Goal: Task Accomplishment & Management: Manage account settings

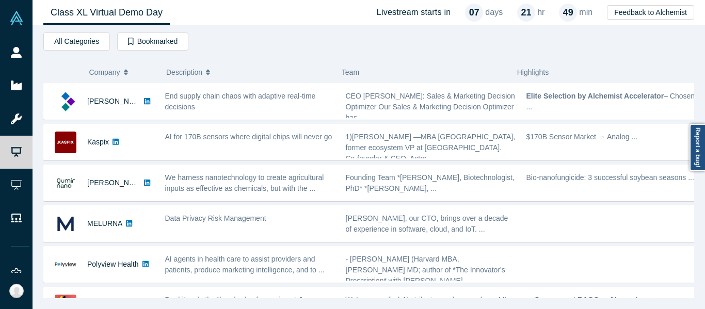
scroll to position [361, 0]
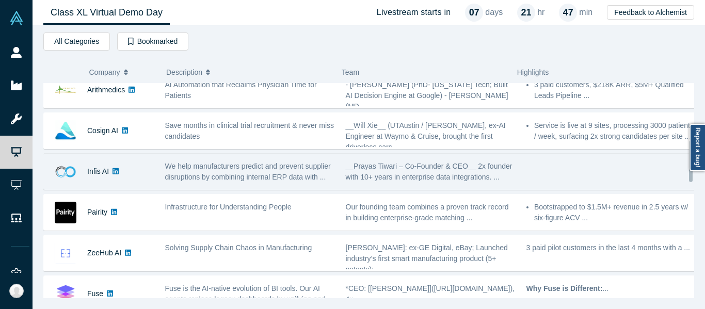
scroll to position [310, 0]
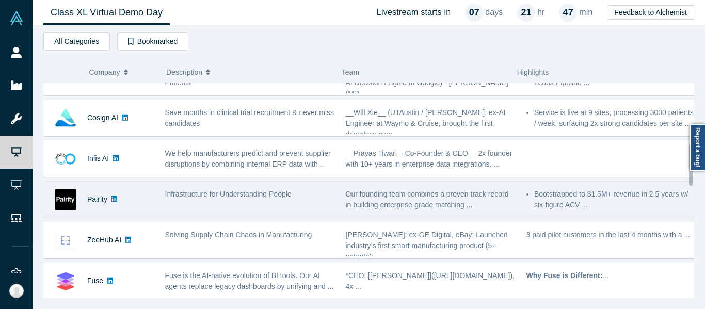
click at [250, 200] on div "Infrastructure for Understanding People" at bounding box center [249, 199] width 181 height 33
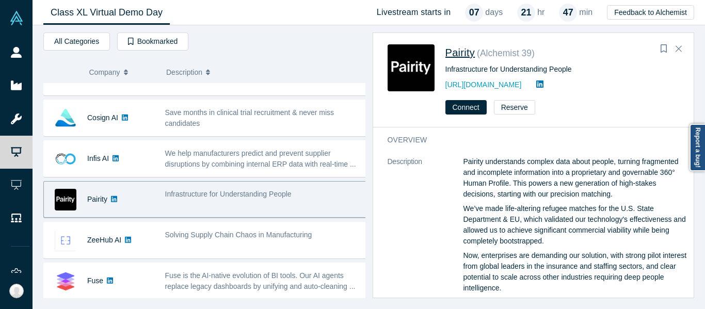
click at [465, 57] on span "Pairity" at bounding box center [460, 52] width 30 height 11
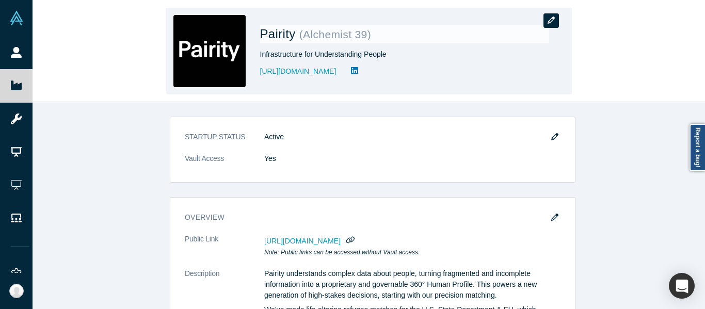
click at [550, 24] on icon "button" at bounding box center [551, 20] width 7 height 7
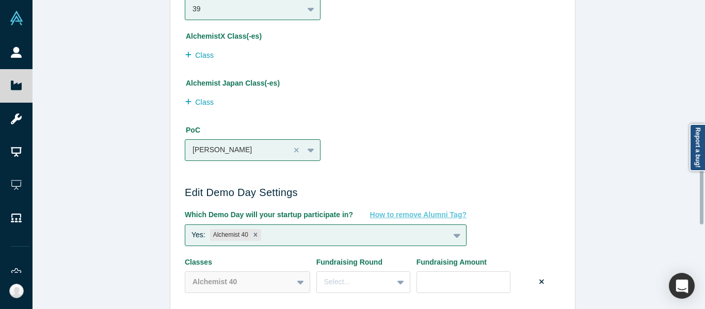
scroll to position [981, 0]
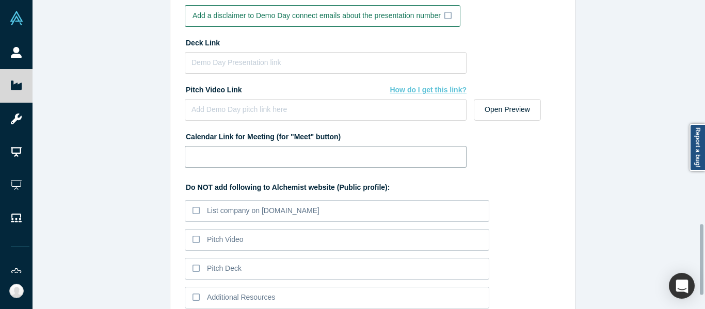
click at [400, 159] on input at bounding box center [326, 157] width 282 height 22
paste input "[URL][DOMAIN_NAME]"
type input "[URL][DOMAIN_NAME]"
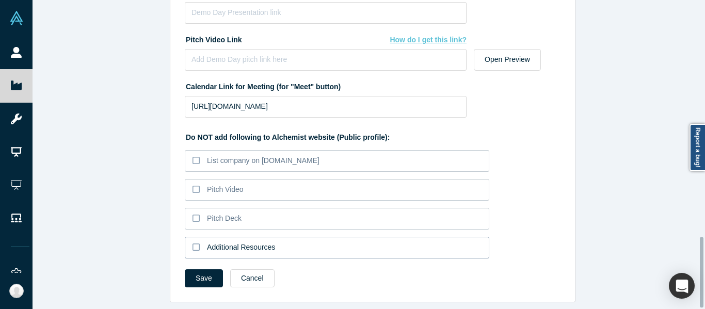
scroll to position [1038, 0]
click at [212, 269] on button "Save" at bounding box center [204, 278] width 38 height 18
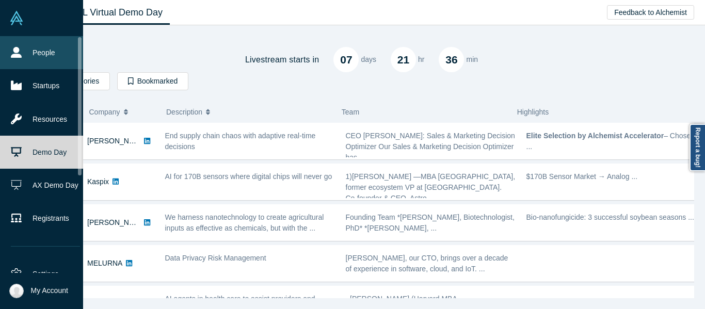
click at [17, 50] on icon at bounding box center [16, 52] width 11 height 11
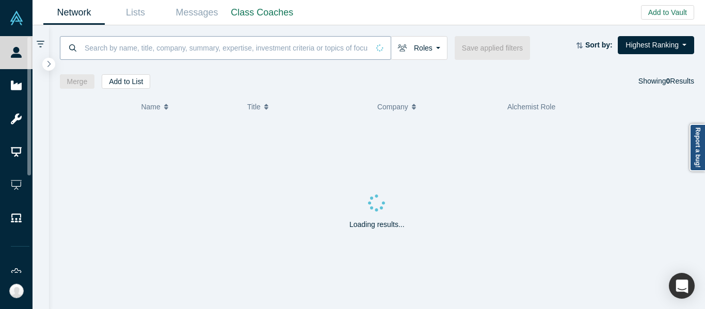
click at [210, 50] on input at bounding box center [226, 48] width 285 height 24
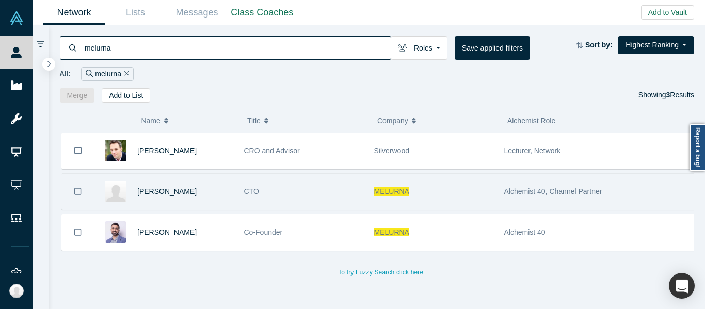
type input "melurna"
click at [431, 194] on div "MELURNA" at bounding box center [433, 192] width 119 height 36
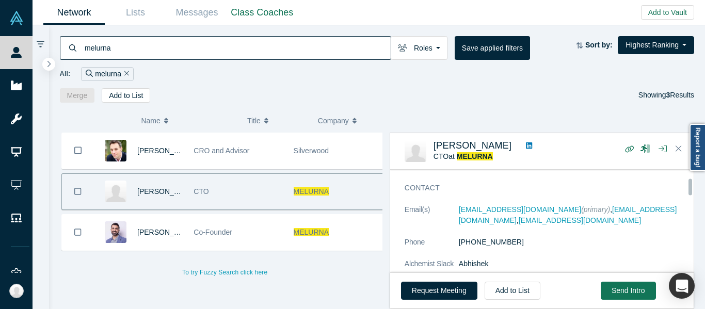
scroll to position [52, 0]
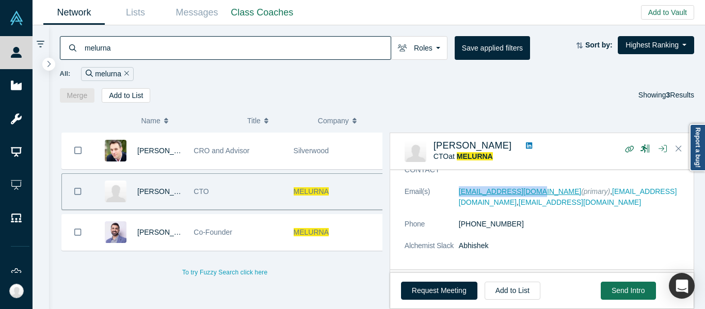
drag, startPoint x: 470, startPoint y: 199, endPoint x: 533, endPoint y: 190, distance: 63.0
click at [533, 190] on dl "Email(s) abhishek@melurna.com (primary) , abhishek.bhattacharyyya@gmail.com , a…" at bounding box center [546, 224] width 282 height 76
copy dl "abhishek@melurna.com"
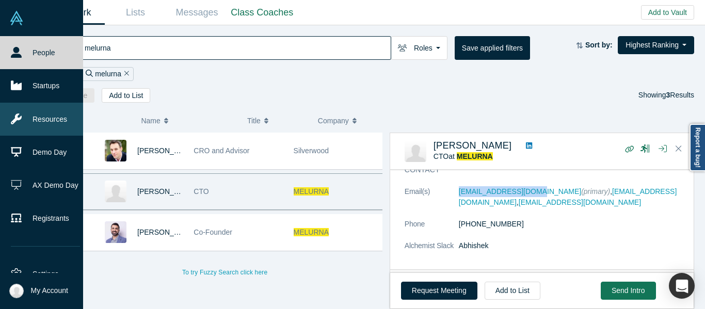
click at [36, 118] on link "Resources" at bounding box center [45, 119] width 91 height 33
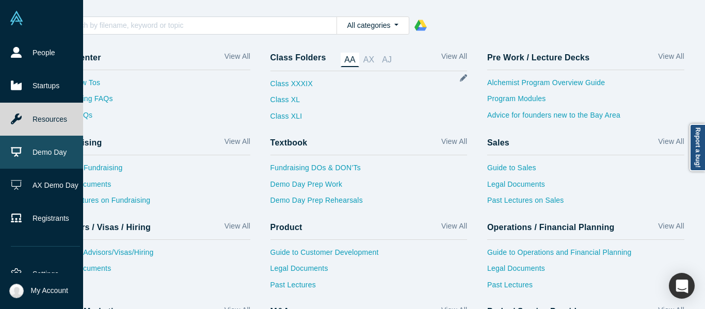
click at [76, 155] on link "Demo Day" at bounding box center [45, 152] width 91 height 33
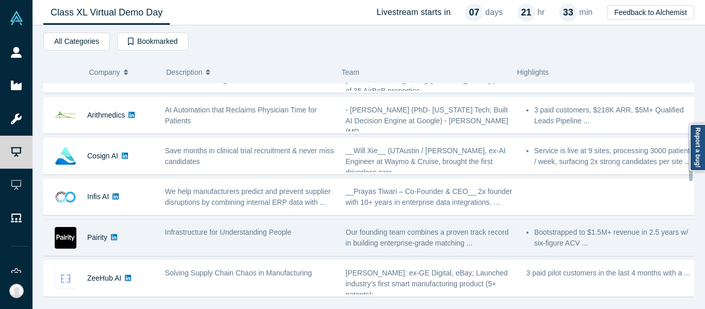
scroll to position [310, 0]
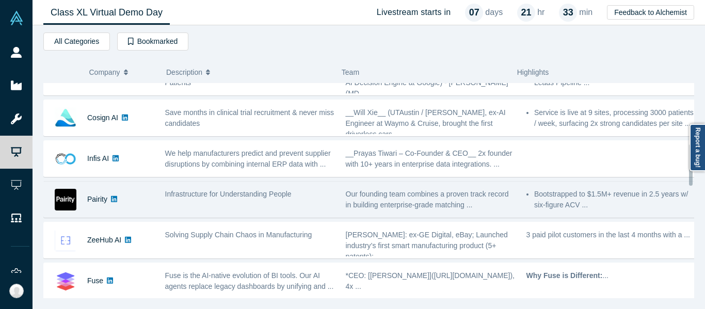
click at [249, 189] on div "Infrastructure for Understanding People" at bounding box center [250, 194] width 170 height 11
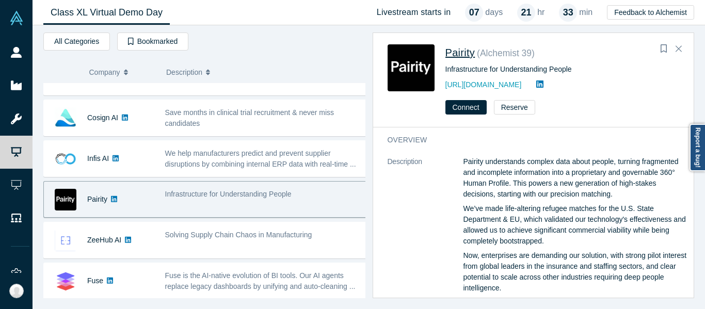
click at [463, 54] on span "Pairity" at bounding box center [460, 52] width 30 height 11
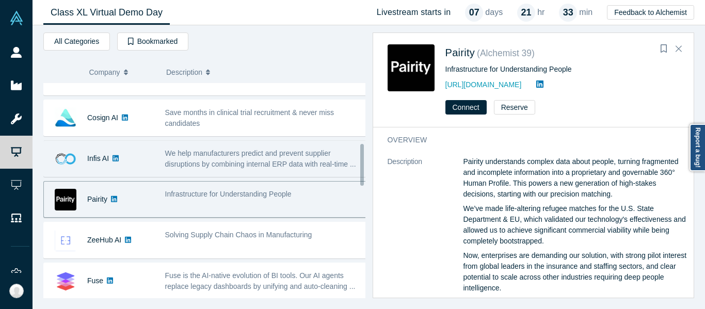
click at [240, 171] on div "We help manufacturers predict and prevent supplier disruptions by combining int…" at bounding box center [265, 158] width 213 height 33
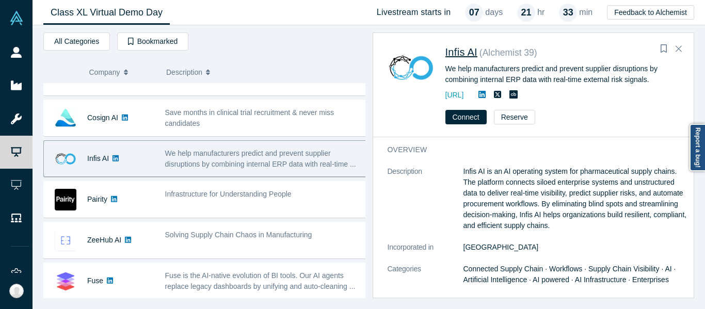
click at [468, 50] on span "Infis AI" at bounding box center [461, 51] width 32 height 11
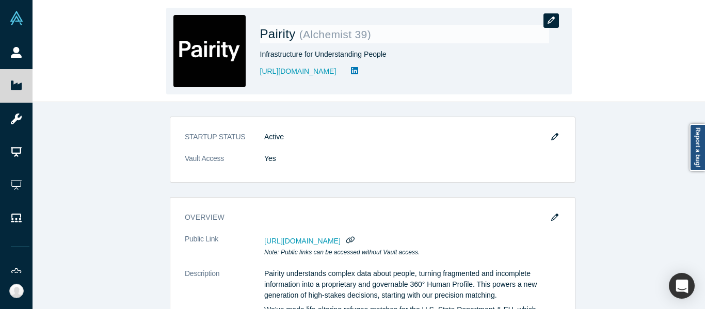
click at [551, 21] on icon "button" at bounding box center [551, 20] width 7 height 7
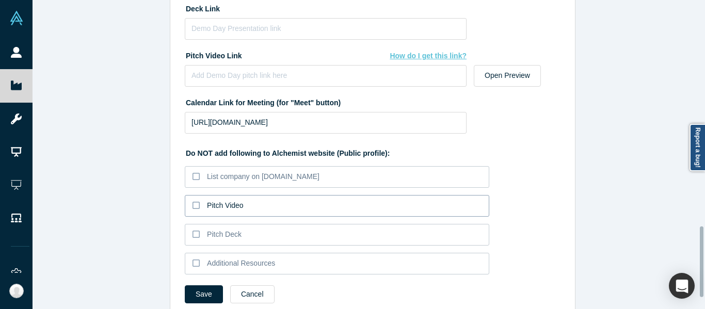
scroll to position [1038, 0]
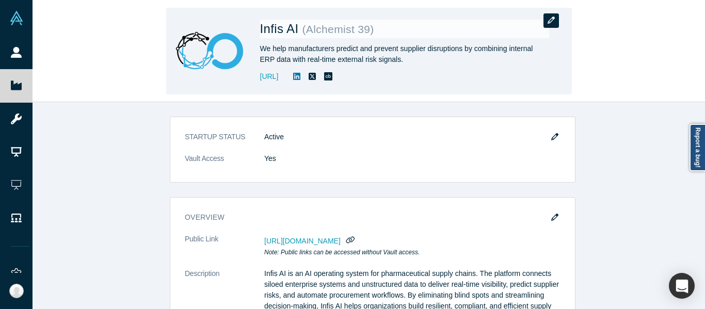
click at [550, 19] on icon "button" at bounding box center [551, 20] width 7 height 7
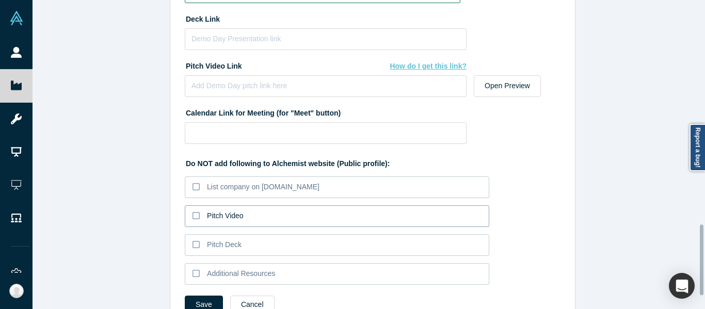
scroll to position [981, 0]
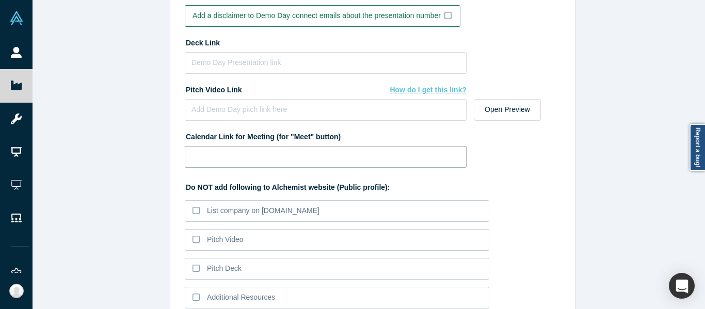
click at [297, 155] on input at bounding box center [326, 157] width 282 height 22
paste input "[URL][DOMAIN_NAME]"
type input "[URL][DOMAIN_NAME]"
click at [298, 59] on input at bounding box center [326, 63] width 282 height 22
paste input "[URL][DOMAIN_NAME]"
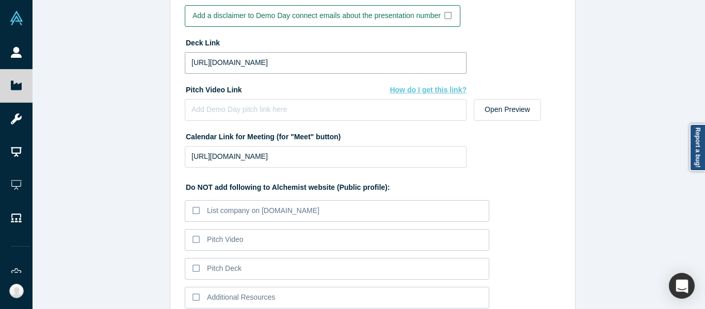
scroll to position [0, 21]
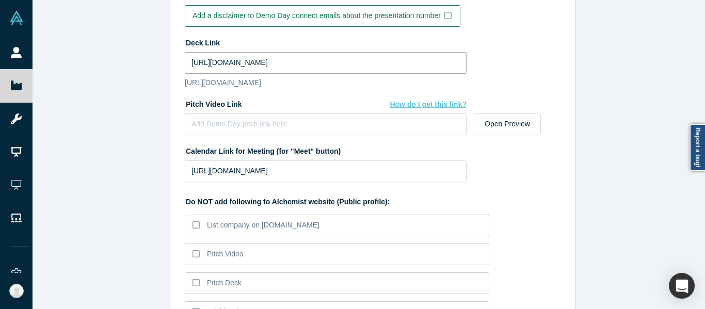
type input "[URL][DOMAIN_NAME]"
click at [255, 135] on input at bounding box center [326, 125] width 282 height 22
paste input "[URL][DOMAIN_NAME]"
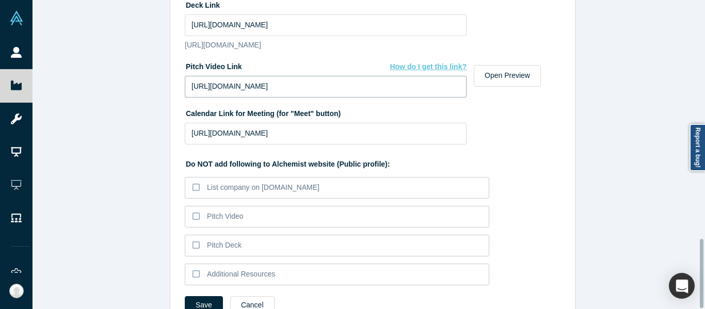
scroll to position [1064, 0]
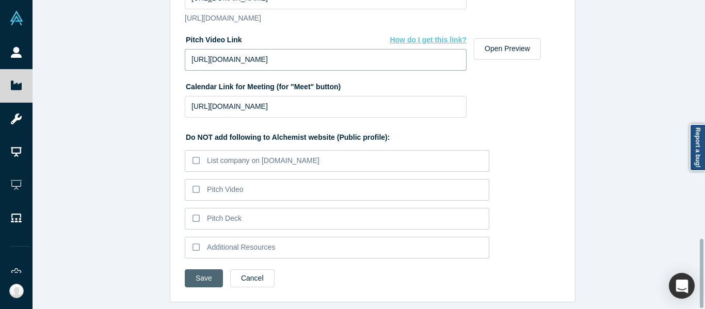
type input "[URL][DOMAIN_NAME]"
click at [205, 269] on button "Save" at bounding box center [204, 278] width 38 height 18
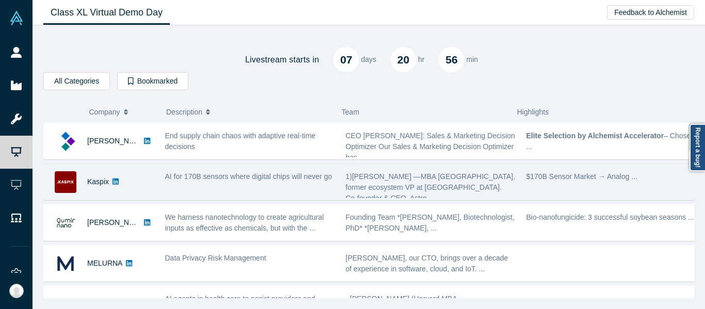
drag, startPoint x: 308, startPoint y: 145, endPoint x: 320, endPoint y: 147, distance: 12.6
click at [308, 145] on div "End supply chain chaos with adaptive real-time decisions" at bounding box center [250, 142] width 170 height 22
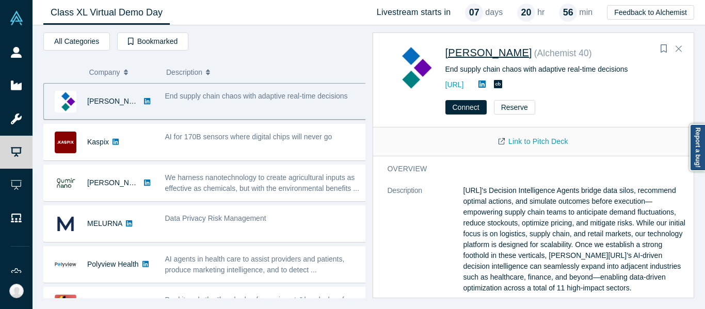
click at [486, 58] on span "Kimaru AI" at bounding box center [488, 52] width 87 height 11
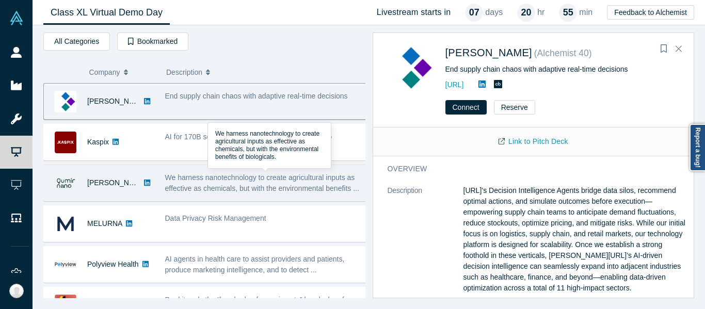
click at [218, 189] on span "We harness nanotechnology to create agricultural inputs as effective as chemica…" at bounding box center [262, 182] width 194 height 19
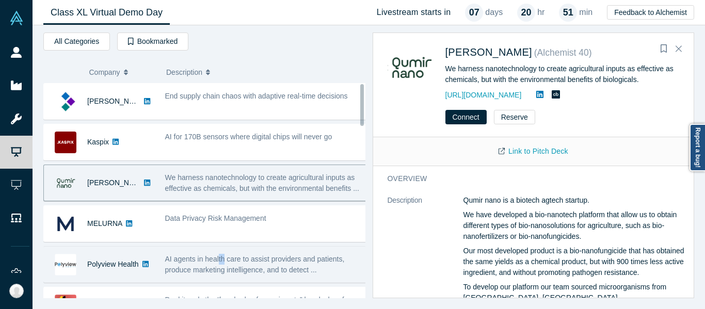
drag, startPoint x: 218, startPoint y: 255, endPoint x: 221, endPoint y: 260, distance: 5.6
click at [224, 256] on span "AI agents in health care to assist providers and patients, produce marketing in…" at bounding box center [255, 264] width 180 height 19
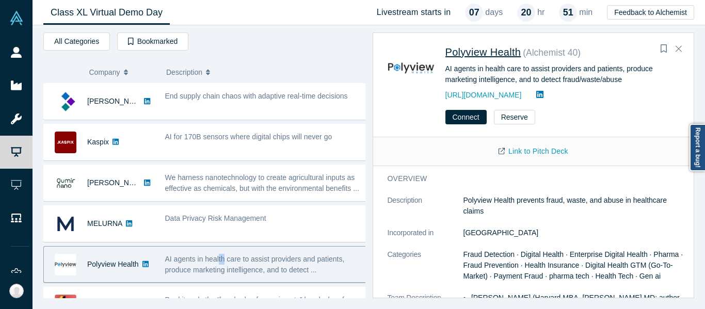
click at [491, 50] on span "Polyview Health" at bounding box center [483, 51] width 76 height 11
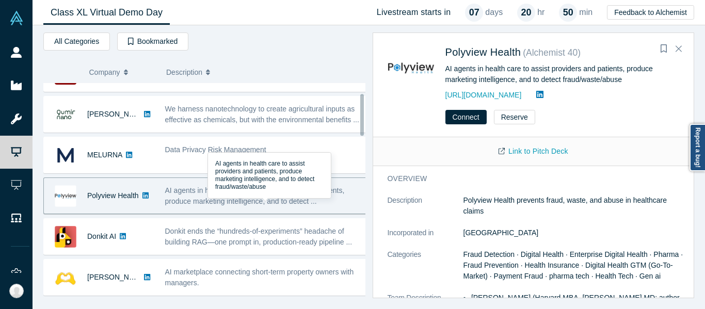
scroll to position [103, 0]
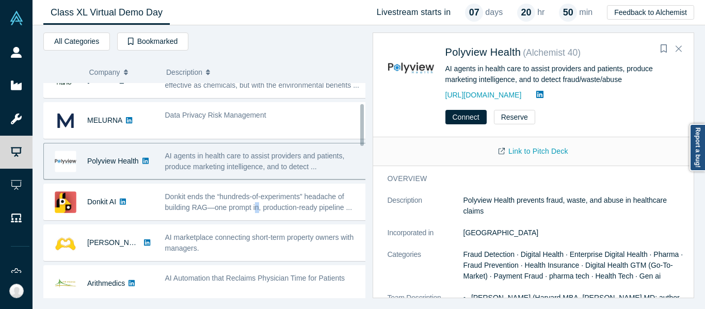
drag, startPoint x: 259, startPoint y: 215, endPoint x: 262, endPoint y: 222, distance: 8.1
click at [258, 214] on div "Donkit ends the “hundreds-of-experiments” headache of building RAG—one prompt i…" at bounding box center [265, 202] width 213 height 33
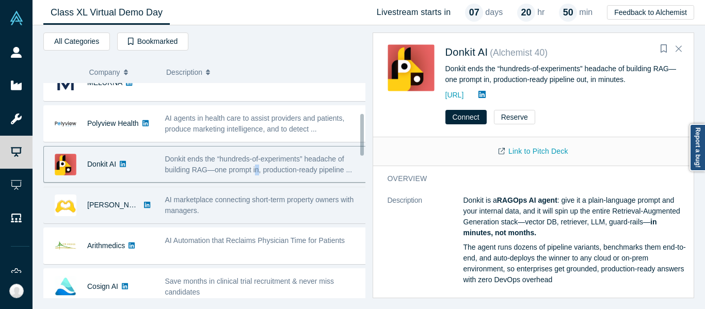
scroll to position [155, 0]
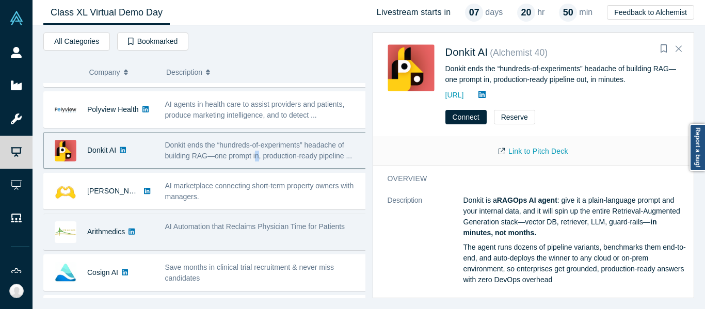
click at [204, 230] on span "AI Automation that Reclaims Physician Time for Patients" at bounding box center [255, 226] width 180 height 8
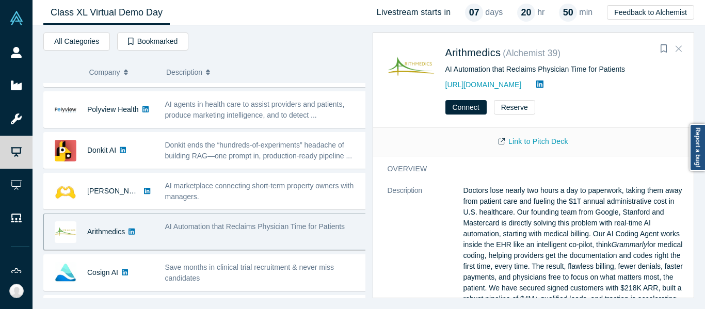
click at [674, 47] on button "Close" at bounding box center [678, 49] width 15 height 17
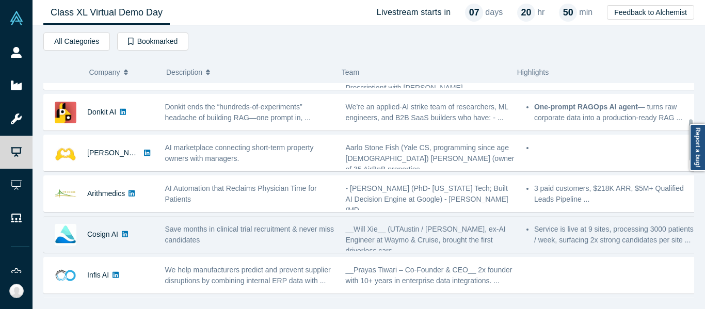
scroll to position [206, 0]
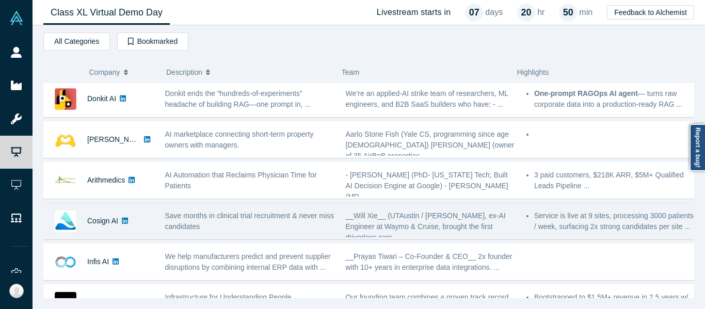
click at [236, 216] on span "Save months in clinical trial recruitment & never miss candidates" at bounding box center [249, 221] width 169 height 19
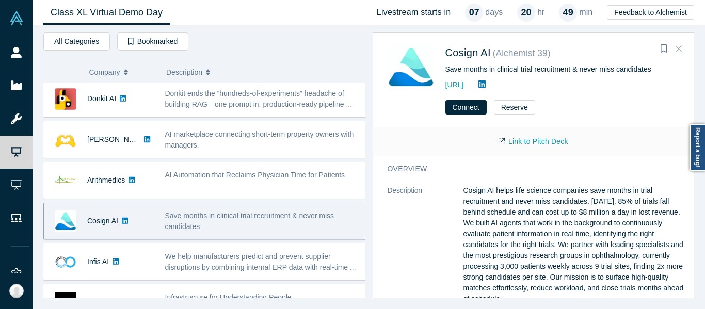
click at [679, 45] on icon "Close" at bounding box center [679, 48] width 6 height 9
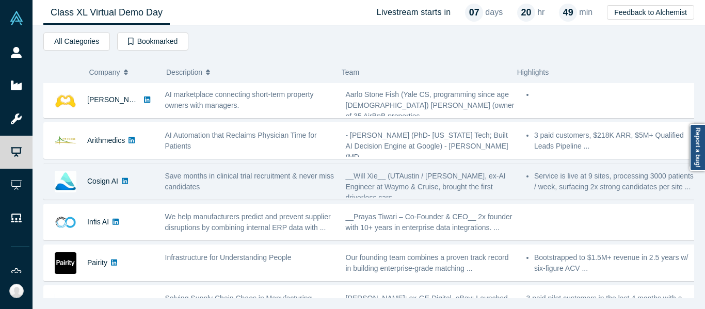
scroll to position [258, 0]
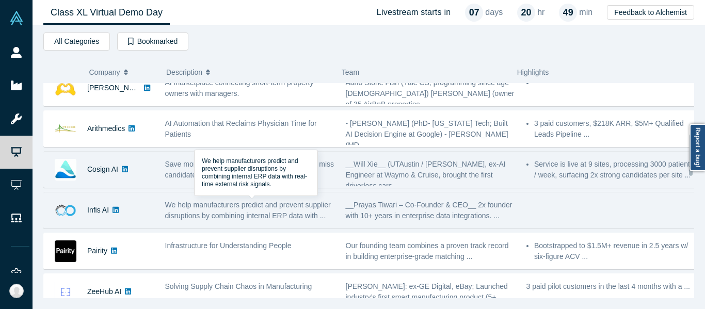
click at [258, 213] on span "We help manufacturers predict and prevent supplier disruptions by combining int…" at bounding box center [248, 210] width 166 height 19
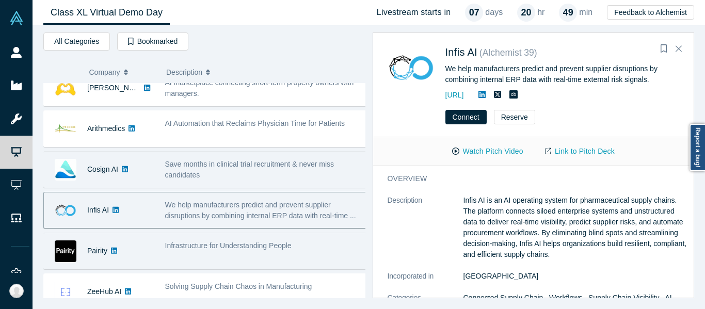
click at [185, 245] on span "Infrastructure for Understanding People" at bounding box center [228, 246] width 126 height 8
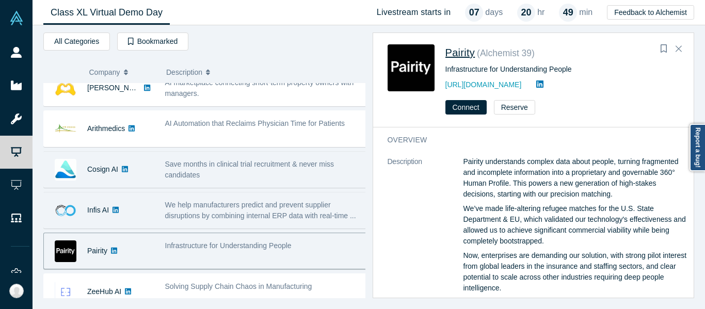
click at [463, 56] on span "Pairity" at bounding box center [460, 52] width 30 height 11
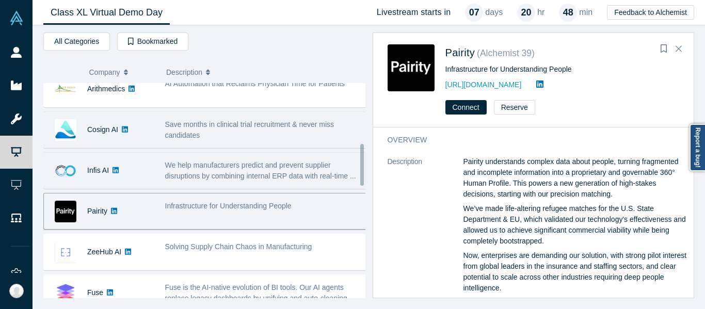
scroll to position [310, 0]
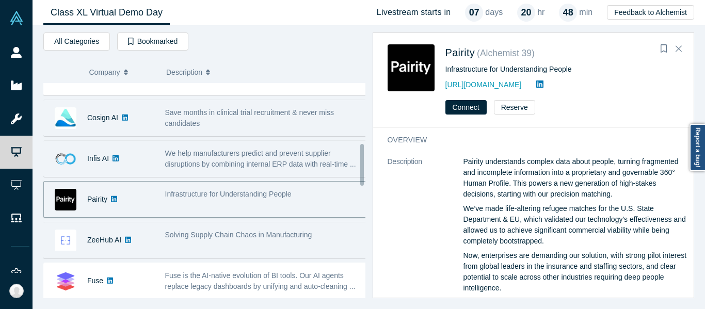
drag, startPoint x: 225, startPoint y: 237, endPoint x: 244, endPoint y: 250, distance: 22.6
click at [225, 237] on span "Solving Supply Chain Chaos in Manufacturing" at bounding box center [238, 235] width 147 height 8
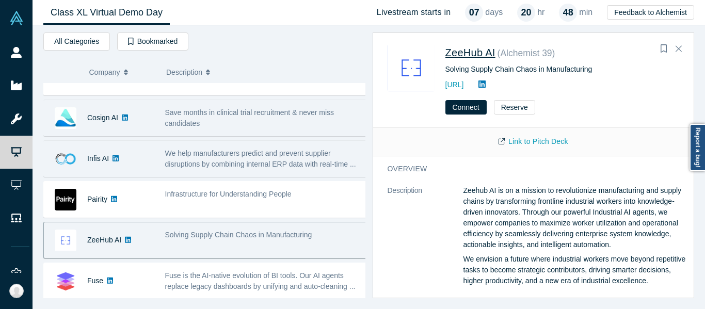
click at [475, 51] on span "ZeeHub AI" at bounding box center [470, 52] width 50 height 11
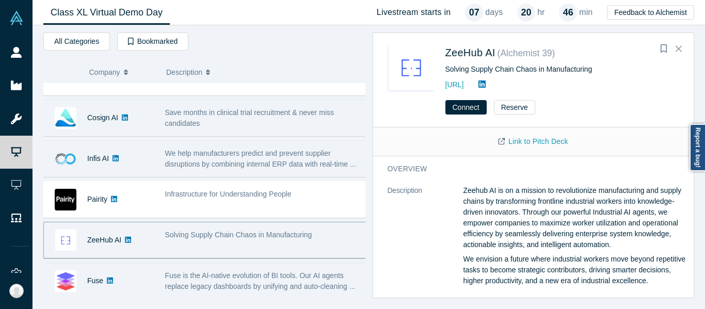
click at [228, 287] on span "Fuse is the AI-native evolution of BI tools. Our AI agents replace legacy dashb…" at bounding box center [260, 280] width 190 height 19
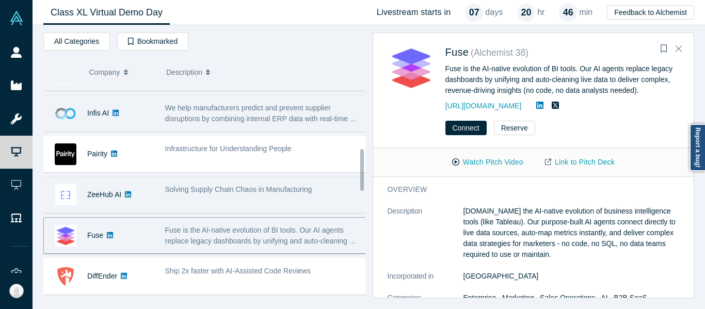
scroll to position [361, 0]
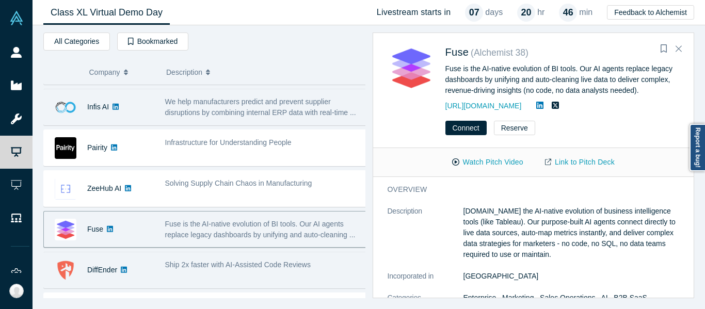
click at [219, 261] on span "Ship 2x faster with AI-Assisted Code Reviews" at bounding box center [238, 265] width 146 height 8
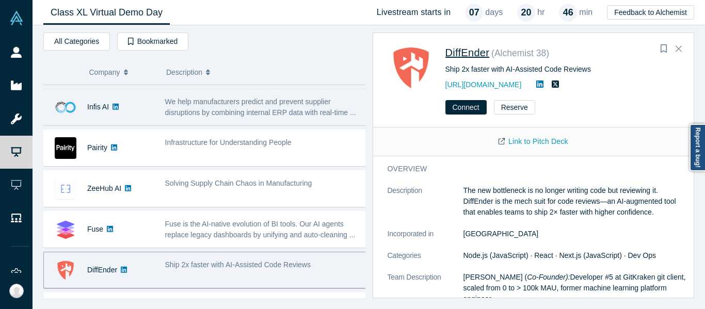
drag, startPoint x: 474, startPoint y: 52, endPoint x: 475, endPoint y: 57, distance: 5.8
click at [474, 52] on span "DiffEnder" at bounding box center [467, 52] width 44 height 11
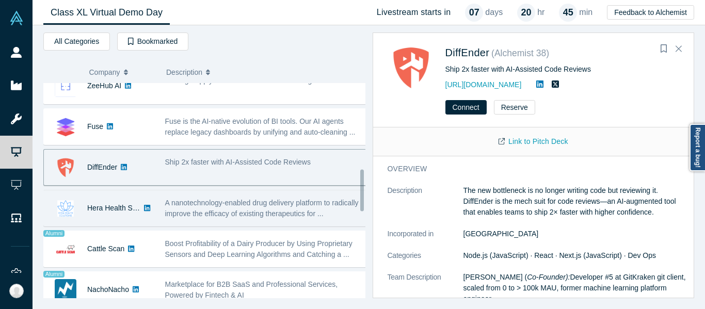
scroll to position [464, 0]
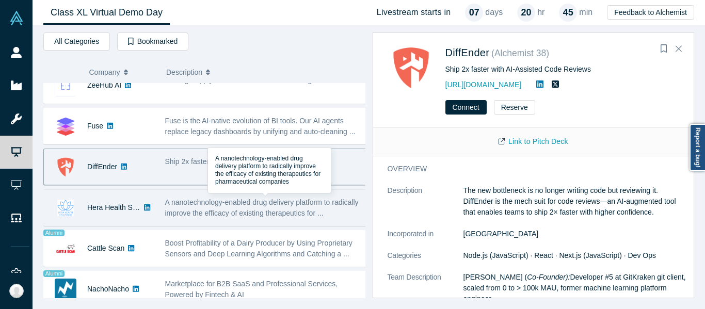
click at [256, 203] on span "A nanotechnology-enabled drug delivery platform to radically improve the effica…" at bounding box center [262, 207] width 194 height 19
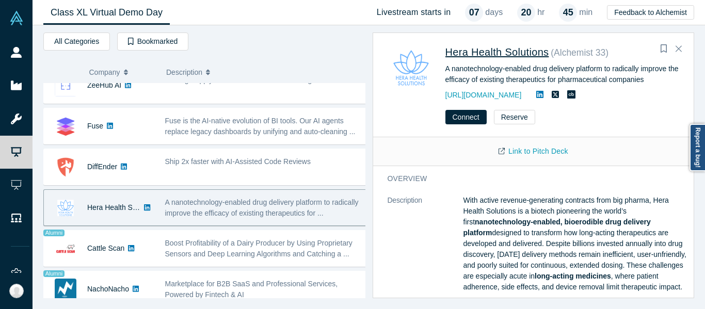
click at [481, 52] on span "Hera Health Solutions" at bounding box center [497, 51] width 104 height 11
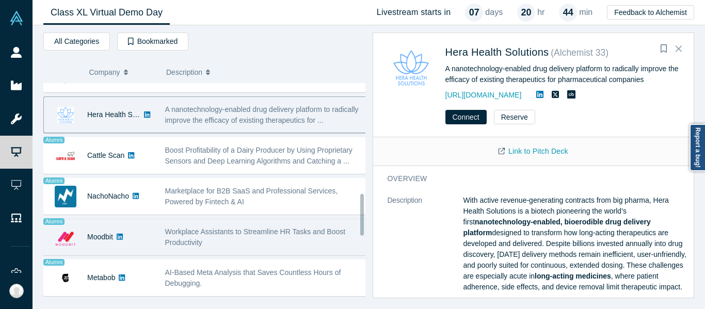
scroll to position [568, 0]
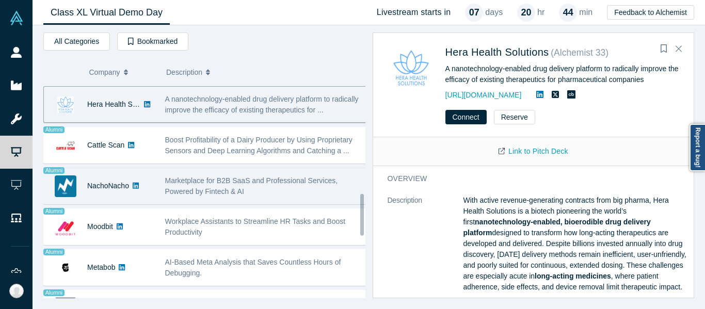
click at [233, 194] on span "Marketplace for B2B SaaS and Professional Services, Powered by Fintech & AI" at bounding box center [251, 185] width 173 height 19
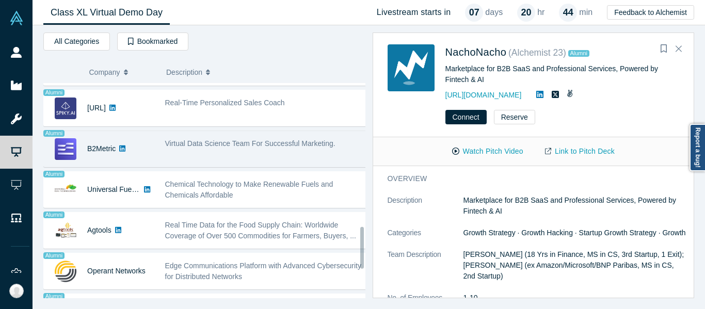
scroll to position [774, 0]
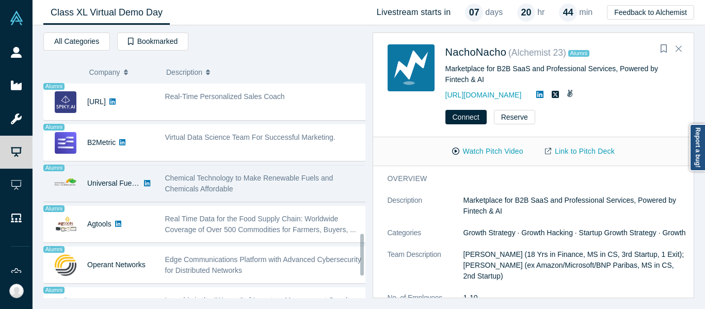
click at [234, 187] on div "Chemical Technology to Make Renewable Fuels and Chemicals Affordable" at bounding box center [266, 184] width 202 height 22
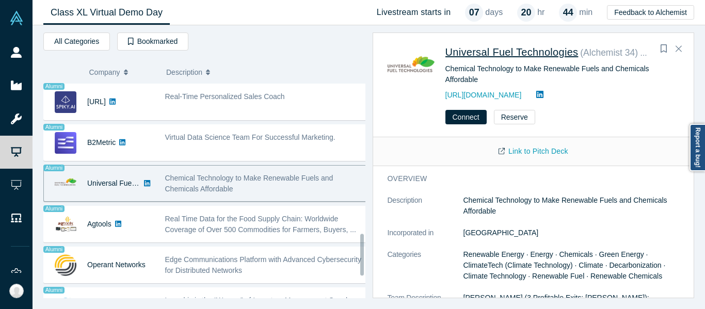
click at [506, 53] on span "Universal Fuel Technologies" at bounding box center [511, 51] width 133 height 11
drag, startPoint x: 263, startPoint y: 236, endPoint x: 269, endPoint y: 244, distance: 9.5
click at [263, 236] on div "Real Time Data for the Food Supply Chain: Worldwide Coverage of Over 500 Commod…" at bounding box center [265, 224] width 213 height 33
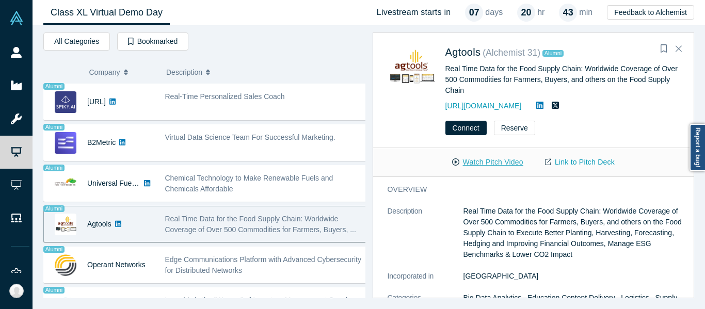
click at [498, 168] on button "Watch Pitch Video" at bounding box center [487, 162] width 93 height 18
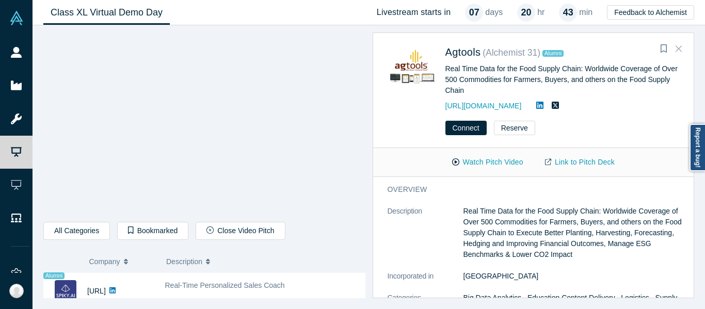
drag, startPoint x: 675, startPoint y: 49, endPoint x: 660, endPoint y: 51, distance: 15.6
click at [675, 49] on button "Close" at bounding box center [678, 49] width 15 height 17
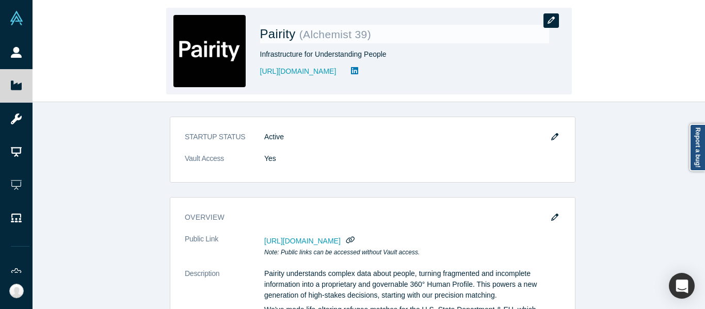
click at [556, 19] on button "button" at bounding box center [550, 20] width 15 height 14
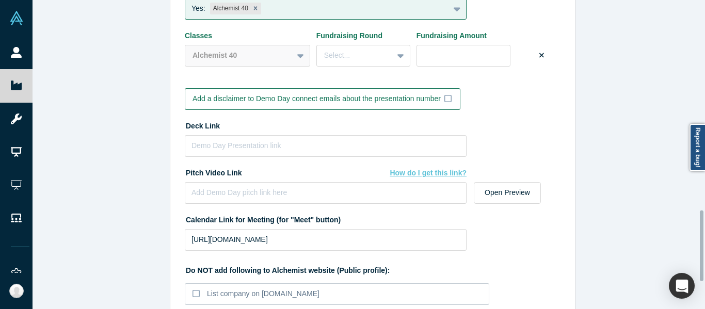
scroll to position [884, 0]
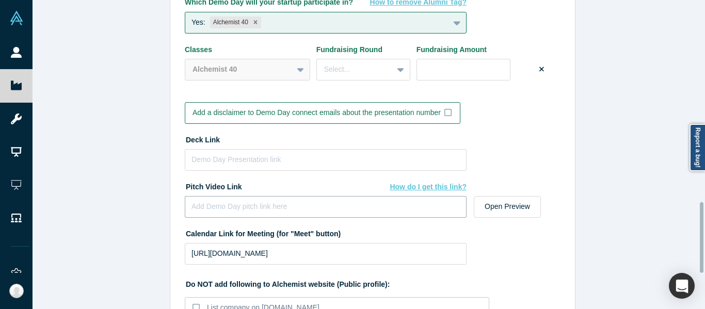
click at [293, 211] on input at bounding box center [326, 207] width 282 height 22
paste input "[URL][DOMAIN_NAME]"
type input "[URL][DOMAIN_NAME]"
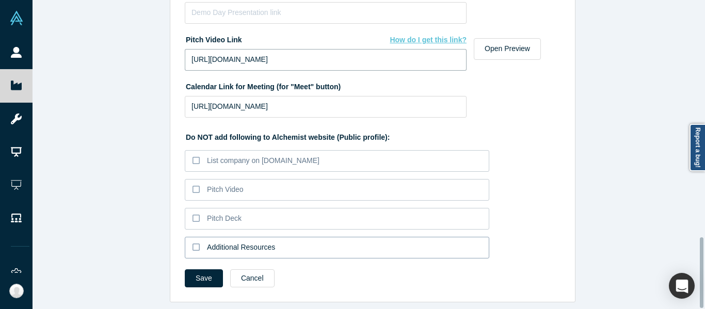
scroll to position [1038, 0]
click at [199, 269] on button "Save" at bounding box center [204, 278] width 38 height 18
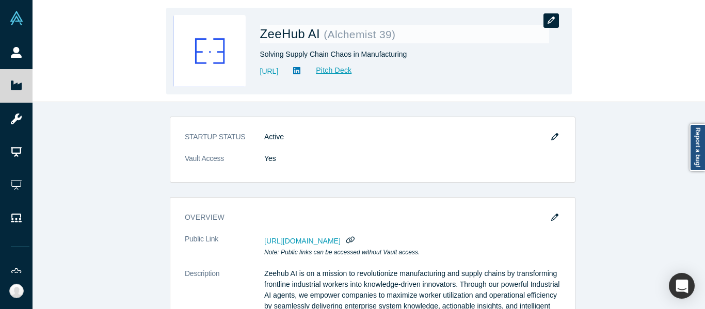
click at [551, 23] on icon "button" at bounding box center [551, 20] width 7 height 7
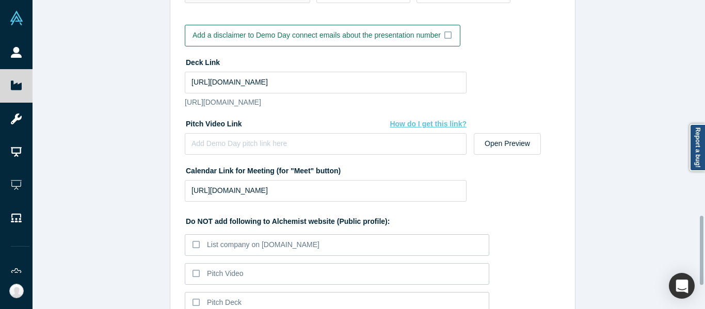
scroll to position [960, 0]
click at [277, 163] on div "Pitch Video Link How do I get this link? Open Preview" at bounding box center [373, 139] width 376 height 47
click at [270, 155] on input at bounding box center [326, 145] width 282 height 22
paste input "[URL][DOMAIN_NAME]"
type input "[URL][DOMAIN_NAME]"
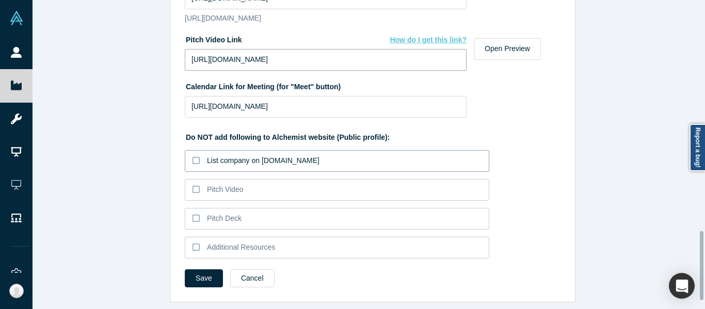
scroll to position [1064, 0]
click at [188, 269] on button "Save" at bounding box center [204, 278] width 38 height 18
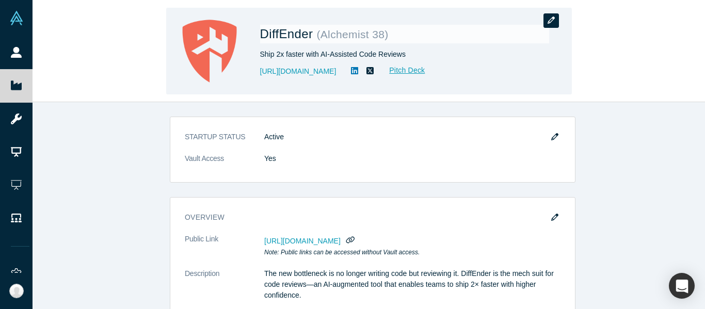
click at [555, 23] on button "button" at bounding box center [550, 20] width 15 height 14
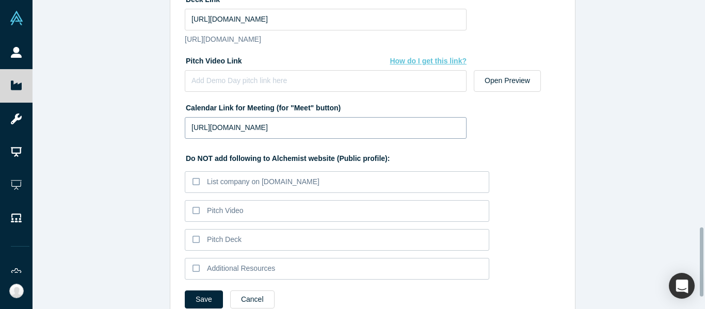
scroll to position [1012, 0]
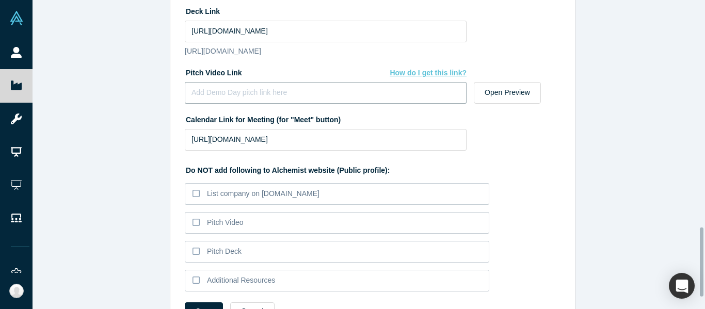
click at [311, 104] on input at bounding box center [326, 93] width 282 height 22
paste input "[URL][DOMAIN_NAME]"
type input "[URL][DOMAIN_NAME]"
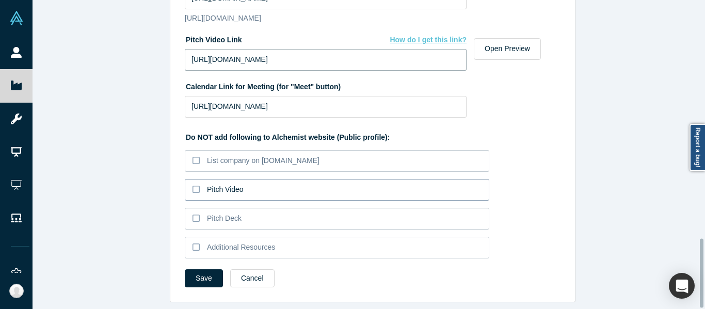
scroll to position [1064, 0]
click at [212, 269] on button "Save" at bounding box center [204, 278] width 38 height 18
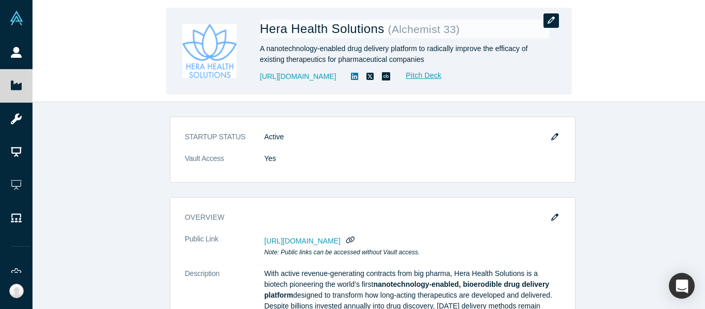
click at [546, 22] on button "button" at bounding box center [550, 20] width 15 height 14
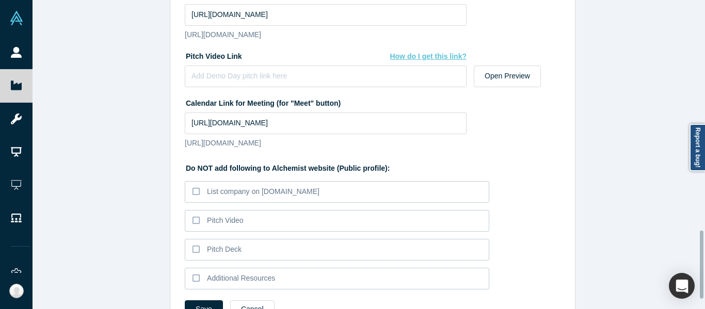
scroll to position [986, 0]
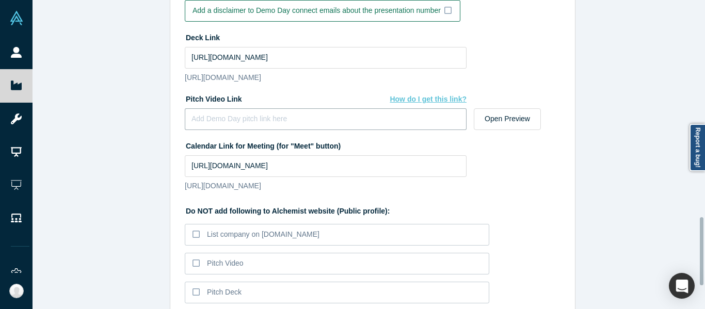
click at [282, 130] on input at bounding box center [326, 119] width 282 height 22
paste input "[URL][DOMAIN_NAME]"
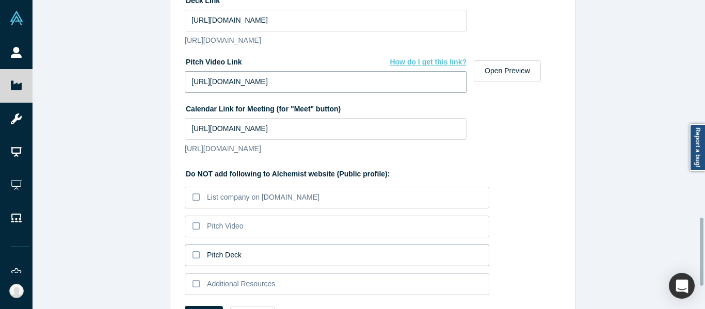
scroll to position [1089, 0]
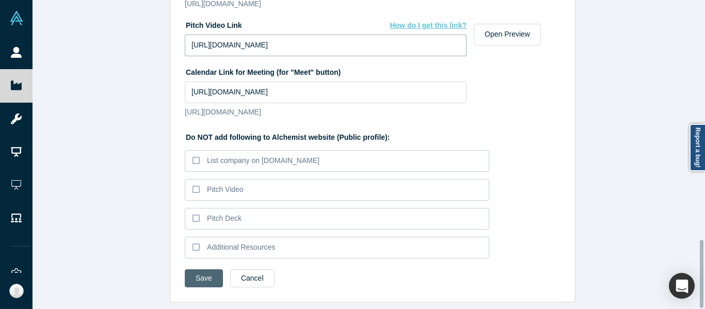
type input "https://vimeo.com/1120923986/b1d7e88e2e?share=copy"
click at [197, 272] on button "Save" at bounding box center [204, 278] width 38 height 18
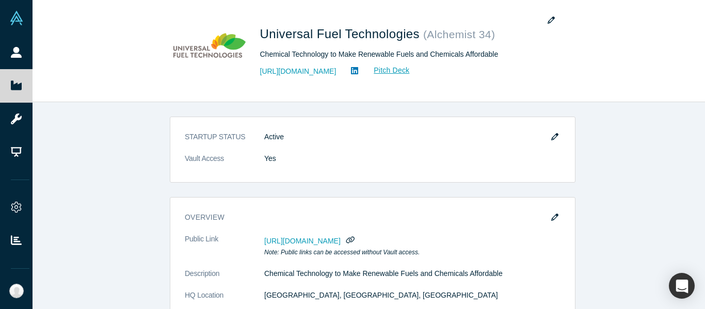
click at [548, 20] on icon "button" at bounding box center [551, 20] width 7 height 7
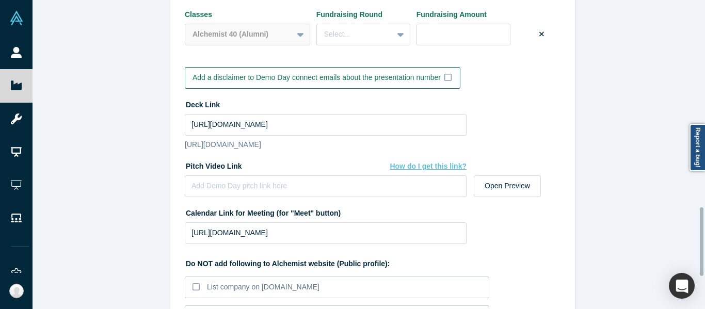
scroll to position [1032, 0]
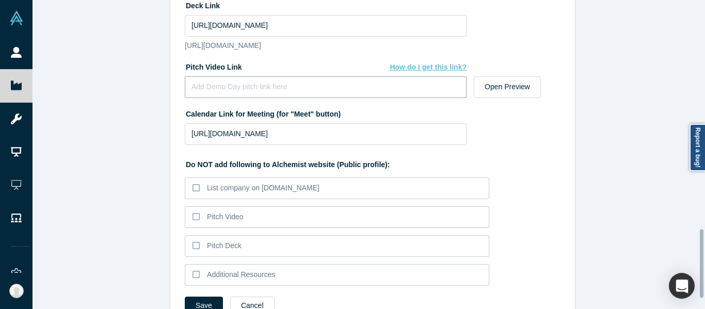
click at [288, 98] on input at bounding box center [326, 87] width 282 height 22
paste input "https://vimeo.com/1120940198/fe33a78de9?share=copy"
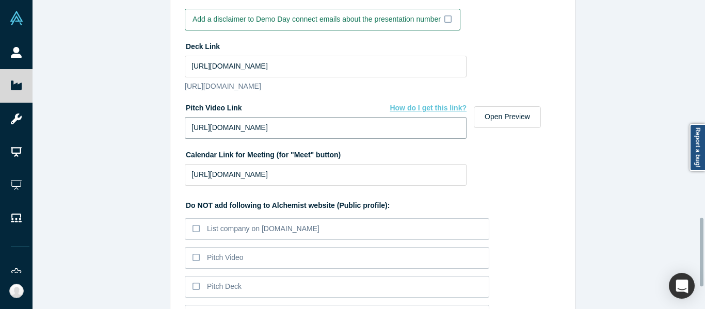
scroll to position [981, 0]
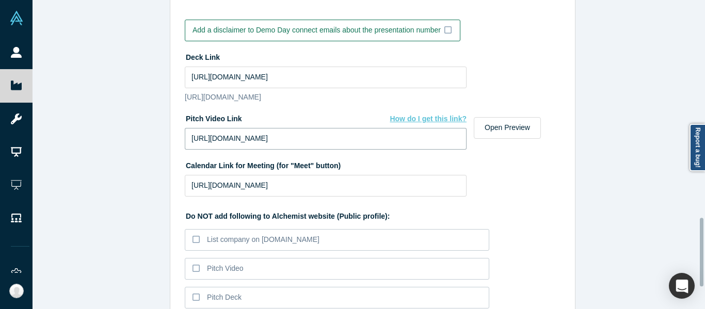
type input "https://vimeo.com/1120940198/fe33a78de9?share=copy"
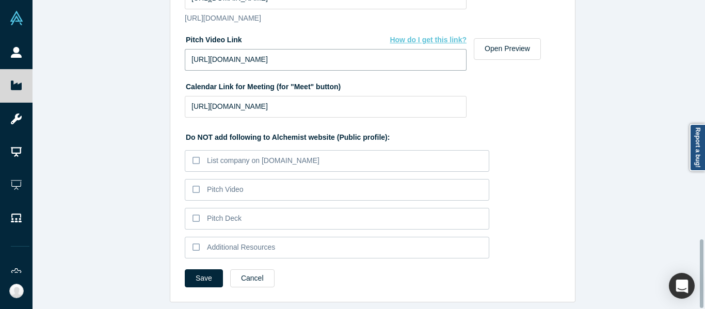
scroll to position [1078, 0]
click at [200, 271] on button "Save" at bounding box center [204, 278] width 38 height 18
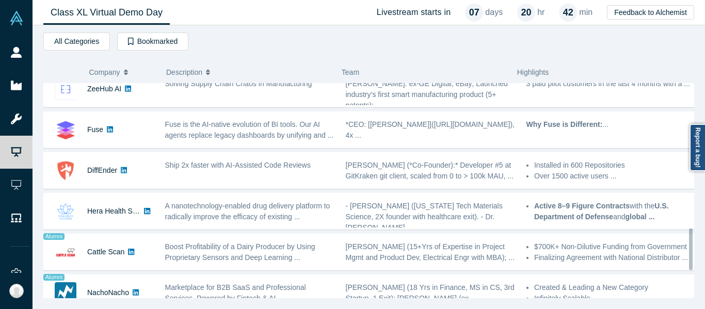
scroll to position [774, 0]
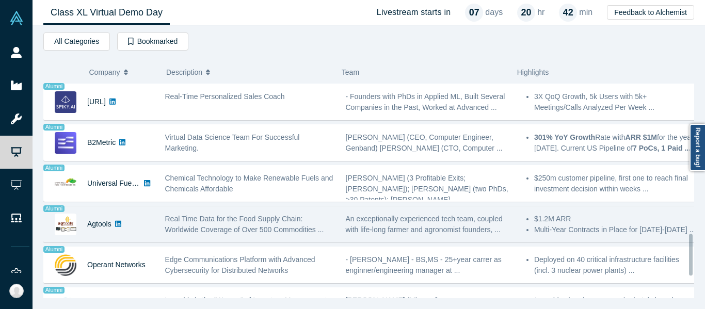
click at [270, 210] on div "Real Time Data for the Food Supply Chain: Worldwide Coverage of Over 500 Commod…" at bounding box center [249, 224] width 181 height 33
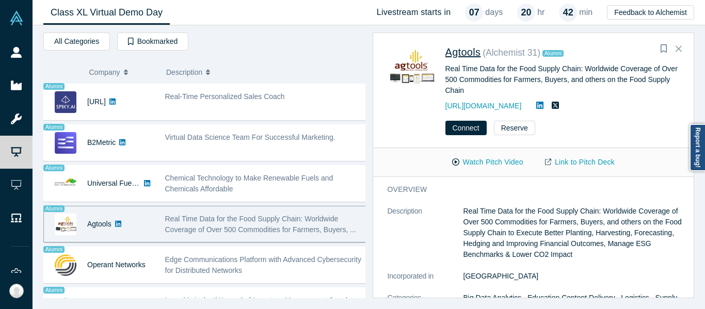
click at [478, 52] on span "Agtools" at bounding box center [463, 51] width 36 height 11
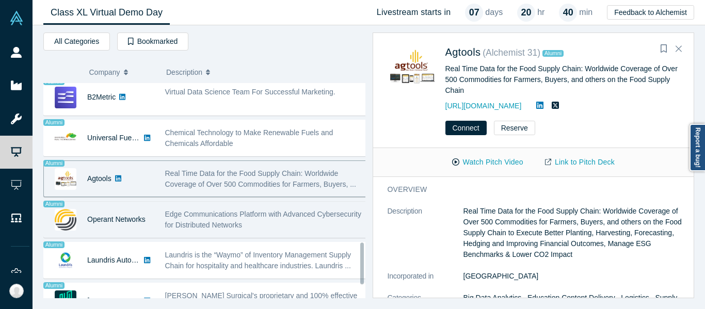
scroll to position [826, 0]
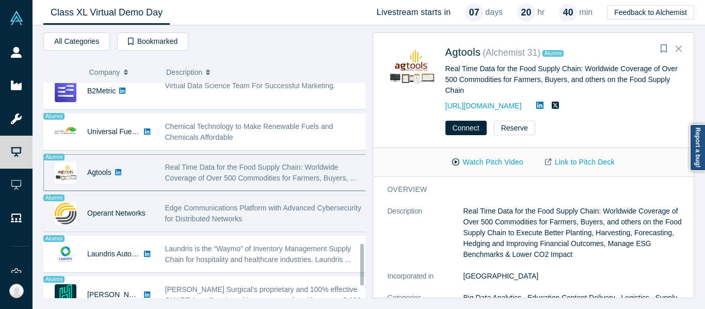
click at [228, 214] on span "Edge Communications Platform with Advanced Cybersecurity for Distributed Networ…" at bounding box center [263, 213] width 197 height 19
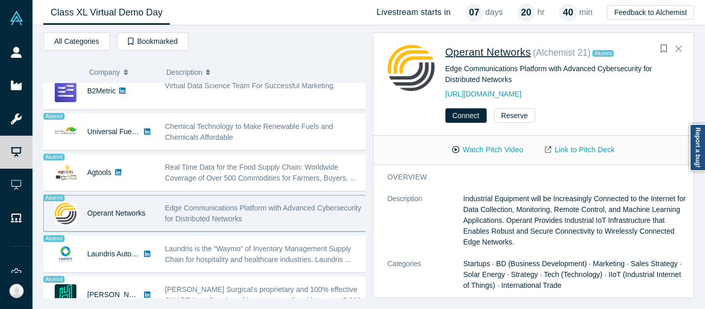
click at [495, 53] on span "Operant Networks" at bounding box center [488, 51] width 86 height 11
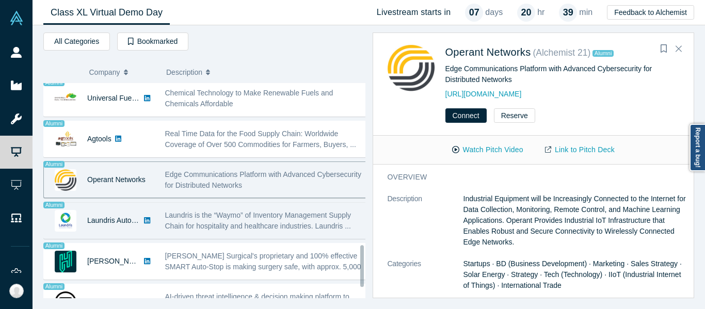
scroll to position [886, 0]
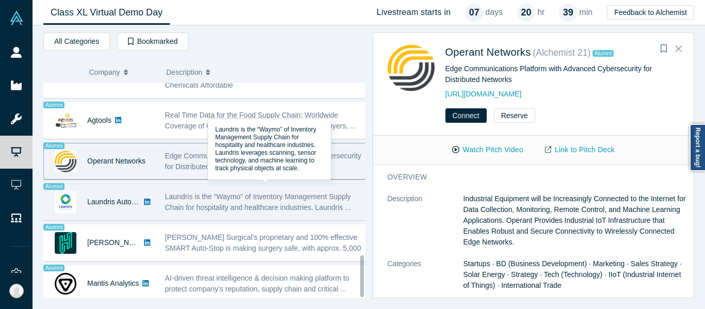
click at [251, 192] on span "Laundris is the “Waymo” of Inventory Management Supply Chain for hospitality an…" at bounding box center [258, 201] width 186 height 19
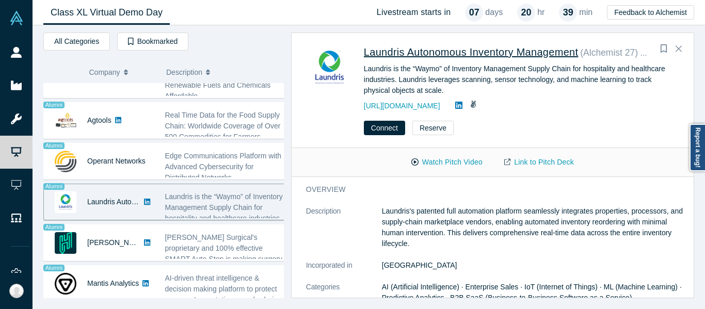
click at [446, 50] on span "Laundris Autonomous Inventory Management" at bounding box center [471, 51] width 215 height 11
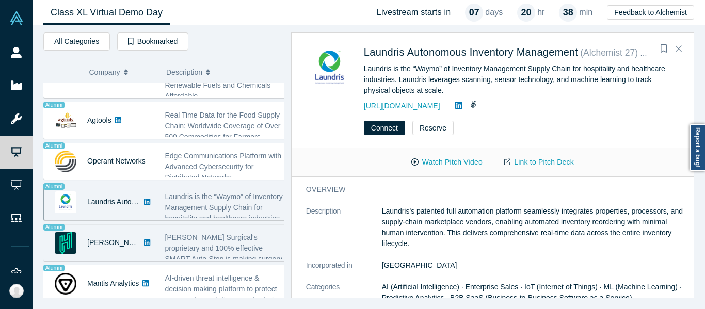
click at [229, 233] on span "[PERSON_NAME] Surgical's proprietary and 100% effective SMART Auto-Stop is maki…" at bounding box center [223, 253] width 117 height 41
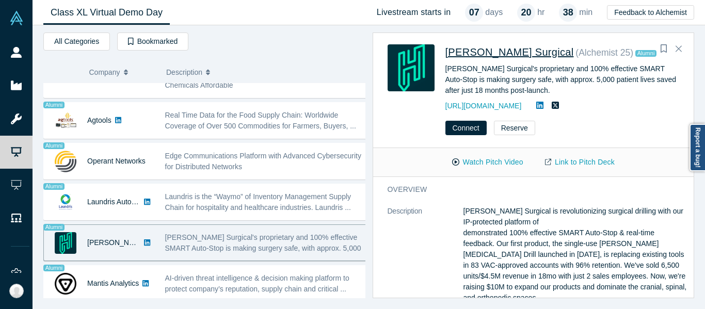
click at [473, 53] on span "[PERSON_NAME] Surgical" at bounding box center [509, 51] width 129 height 11
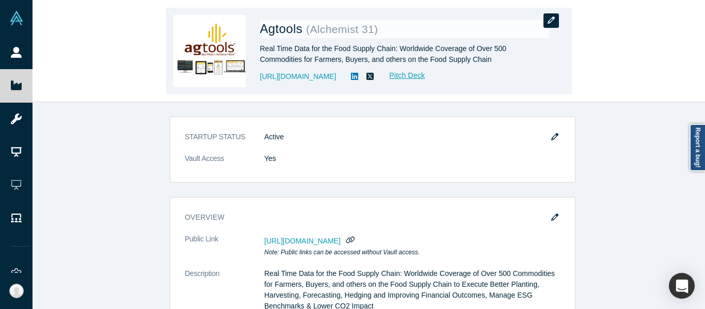
click at [555, 19] on button "button" at bounding box center [550, 20] width 15 height 14
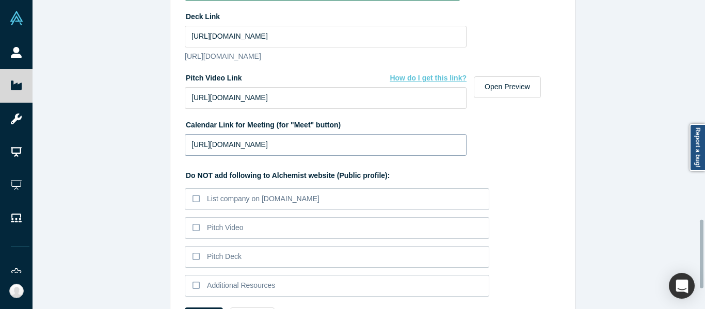
scroll to position [1032, 0]
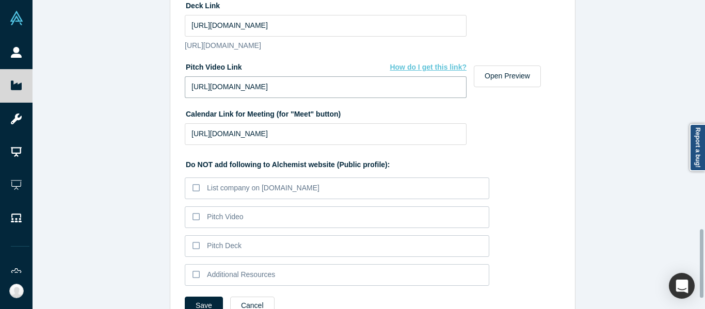
click at [345, 95] on input "https://vimeo.com/829570501/c3974e8c55" at bounding box center [326, 87] width 282 height 22
paste input "1120906352/6a71658900?share=copy"
type input "https://vimeo.com/1120906352/6a71658900?share=copy"
drag, startPoint x: 501, startPoint y: 138, endPoint x: 505, endPoint y: 146, distance: 9.0
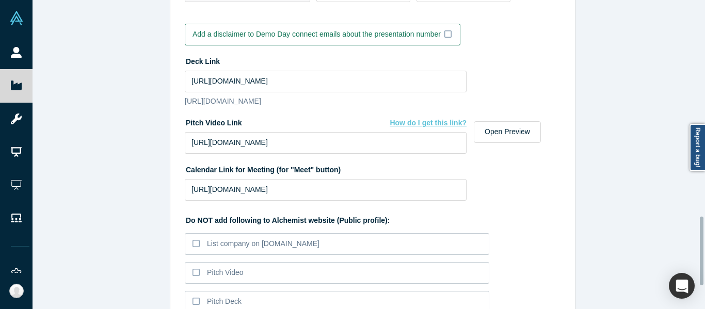
scroll to position [975, 0]
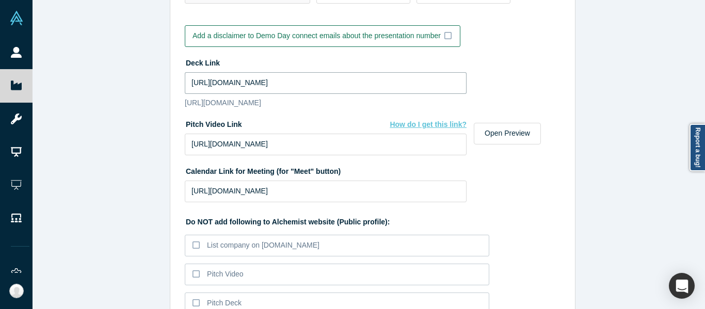
click at [366, 78] on input "https://drive.google.com/file/d/1L6irf7Mgd0vVLWt2QxiAGew88QAIrK3u/view?usp=shar…" at bounding box center [326, 83] width 282 height 22
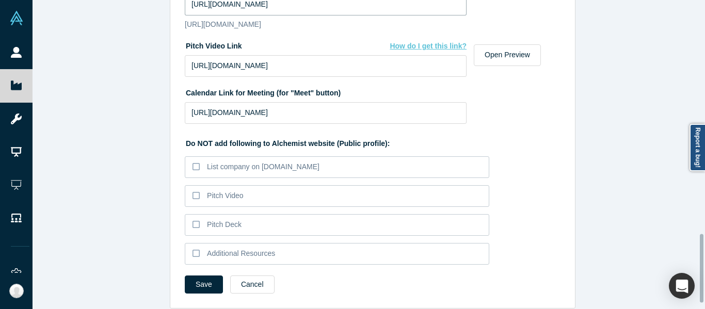
scroll to position [1078, 0]
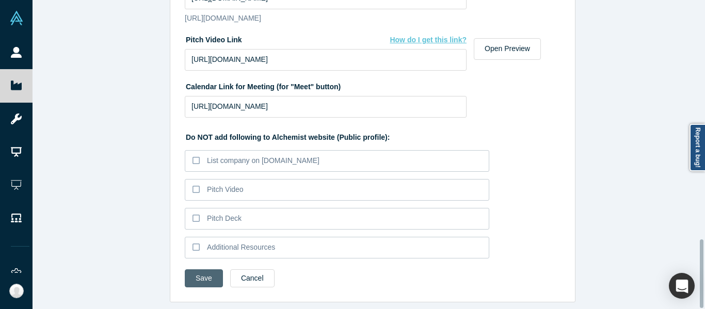
click at [186, 269] on button "Save" at bounding box center [204, 278] width 38 height 18
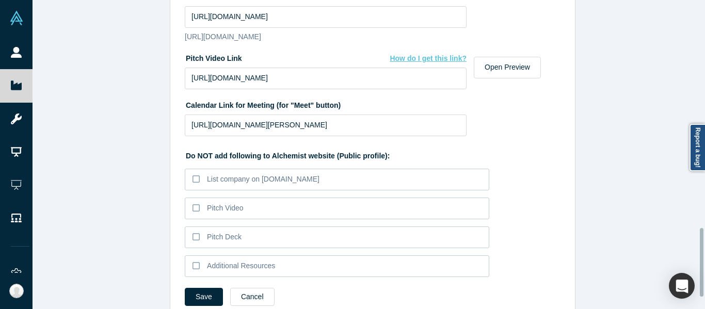
scroll to position [1026, 0]
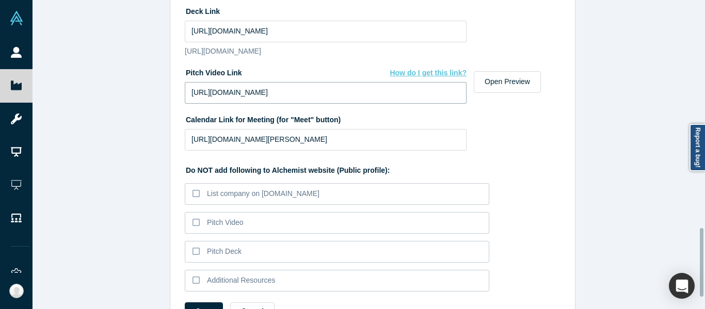
click at [377, 104] on input "https://vimeo.com/1012562103/e0fe1942fa?ts=0&share=copy" at bounding box center [326, 93] width 282 height 22
paste input "120498522/ede63b1cc5?"
type input "https://vimeo.com/1120498522/ede63b1cc5?share=copy"
click at [357, 32] on input "https://drive.google.com/file/d/1SDiB4XXsnEaiGU6Ek8IPWuzPb8NOIWO1/view?usp=driv…" at bounding box center [326, 32] width 282 height 22
paste input "PMSCq-RZO_4RDtFS97le47TzGM27HAjG/view?usp=sharing"
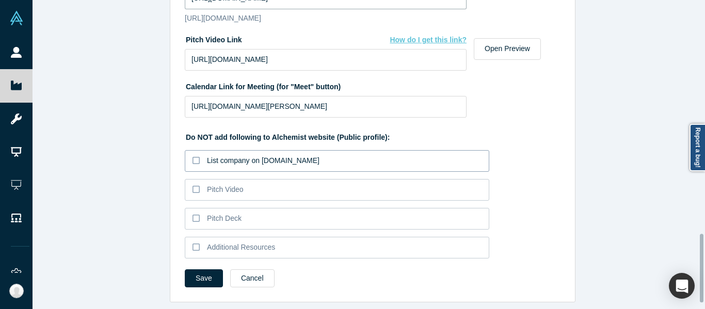
scroll to position [1078, 0]
type input "https://drive.google.com/file/d/1PMSCq-RZO_4RDtFS97le47TzGM27HAjG/view?usp=shar…"
click at [205, 269] on button "Save" at bounding box center [204, 278] width 38 height 18
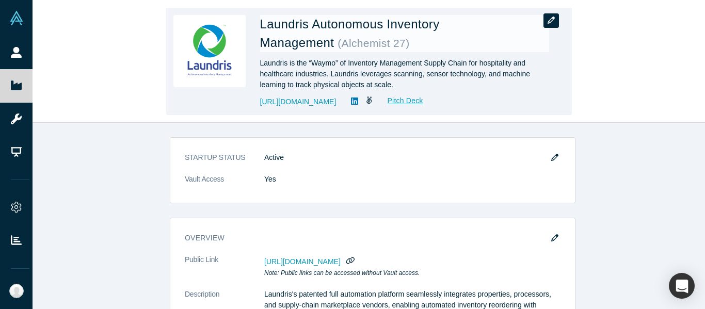
click at [547, 21] on button "button" at bounding box center [550, 20] width 15 height 14
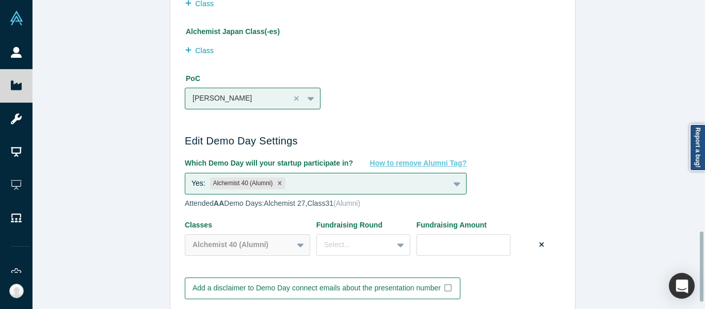
scroll to position [1032, 0]
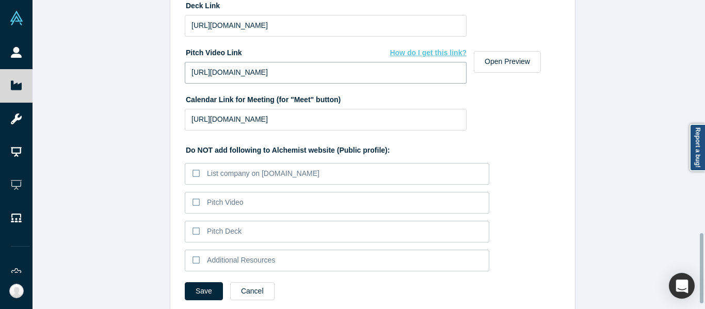
click at [333, 69] on input "[URL][DOMAIN_NAME]" at bounding box center [326, 73] width 282 height 22
paste input "1120934685/36161e0d79?share=copy"
type input "[URL][DOMAIN_NAME]"
click at [346, 27] on input "[URL][DOMAIN_NAME]" at bounding box center [326, 26] width 282 height 22
paste input "[DOMAIN_NAME][URL]"
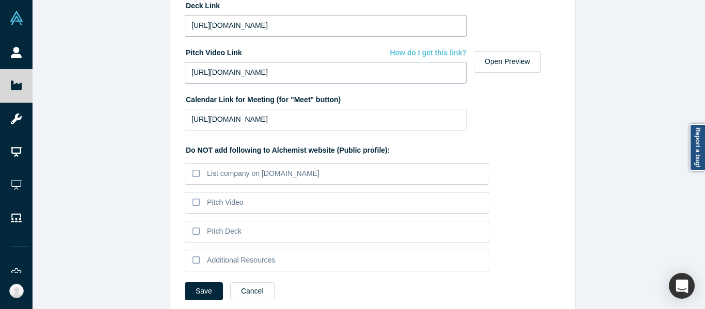
scroll to position [0, 21]
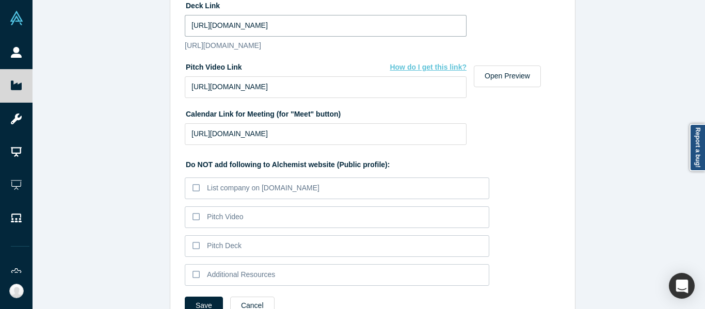
type input "[URL][DOMAIN_NAME]"
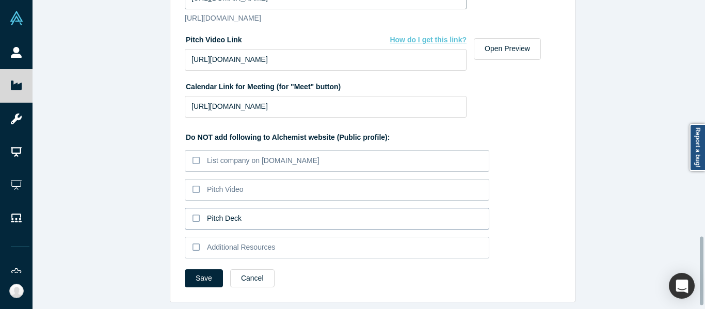
scroll to position [1078, 0]
click at [204, 269] on button "Save" at bounding box center [204, 278] width 38 height 18
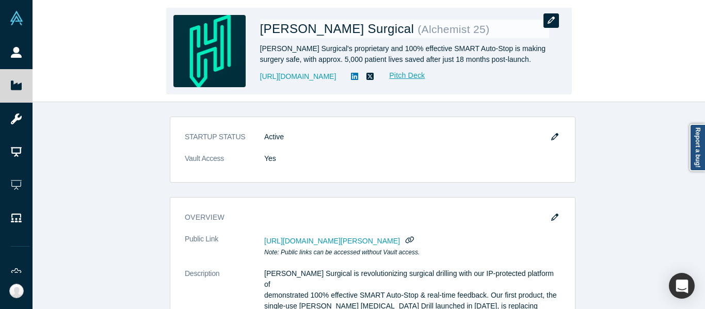
click at [552, 22] on icon "button" at bounding box center [551, 20] width 7 height 7
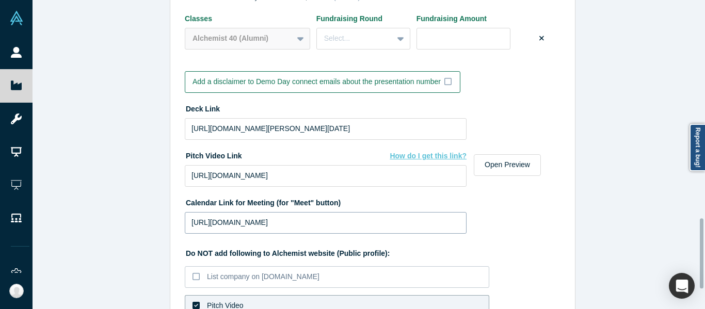
scroll to position [981, 0]
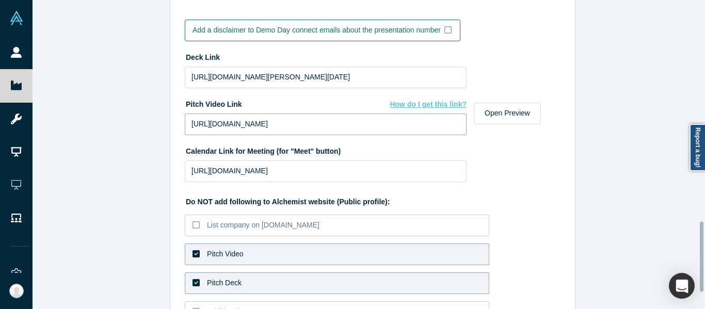
click at [360, 131] on input "[URL][DOMAIN_NAME]" at bounding box center [326, 125] width 282 height 22
paste input "120493527/c5556a6caa?"
type input "[URL][DOMAIN_NAME]"
click at [352, 76] on input "[URL][DOMAIN_NAME][PERSON_NAME][DATE]" at bounding box center [326, 78] width 282 height 22
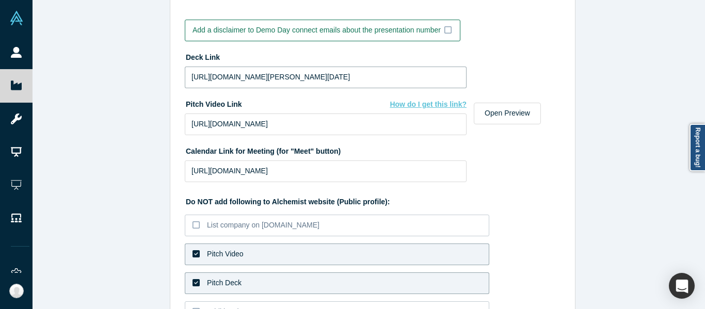
paste input "[DOMAIN_NAME][URL]"
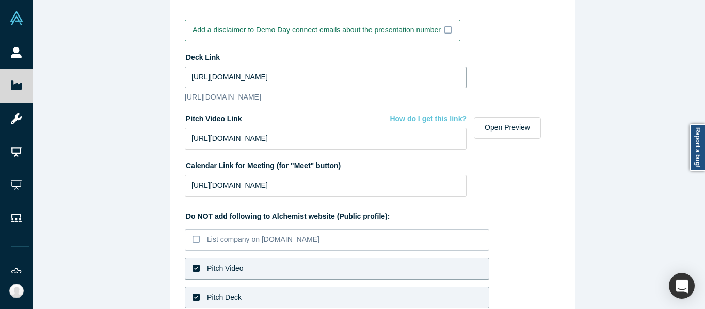
type input "[URL][DOMAIN_NAME]"
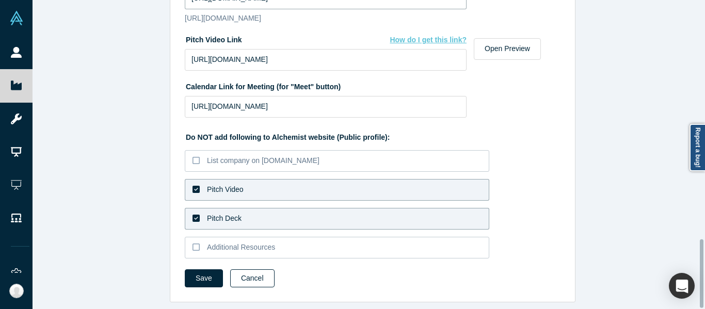
scroll to position [1078, 0]
click at [325, 99] on input "[URL][DOMAIN_NAME]" at bounding box center [326, 107] width 282 height 22
click at [205, 269] on button "Save" at bounding box center [204, 278] width 38 height 18
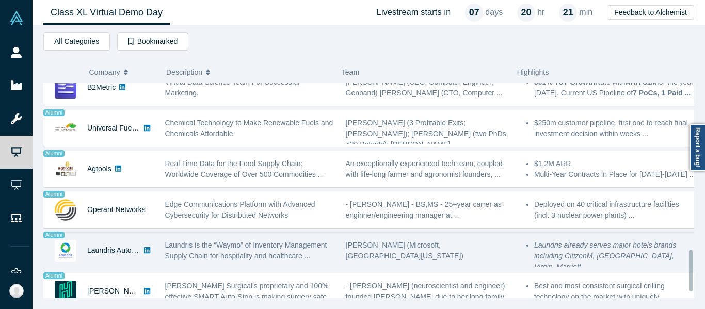
scroll to position [877, 0]
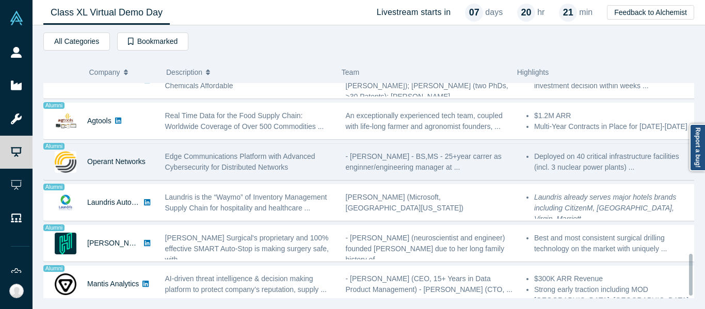
click at [235, 158] on span "Edge Communications Platform with Advanced Cybersecurity for Distributed Networ…" at bounding box center [240, 161] width 150 height 19
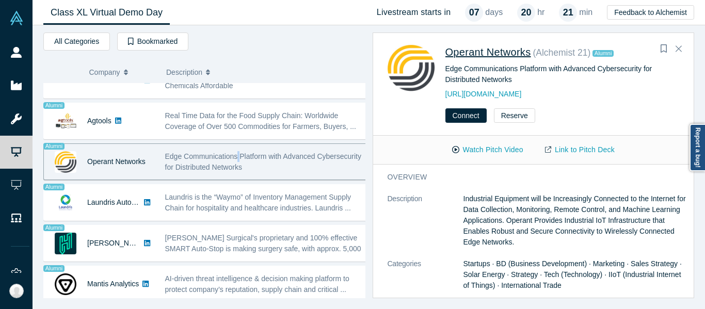
click at [490, 51] on span "Operant Networks" at bounding box center [488, 51] width 86 height 11
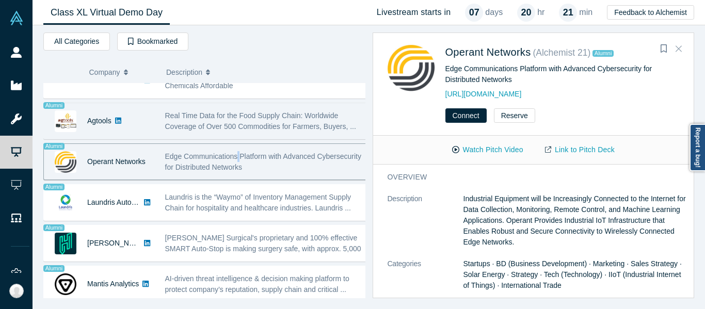
click at [677, 51] on icon "Close" at bounding box center [679, 48] width 6 height 9
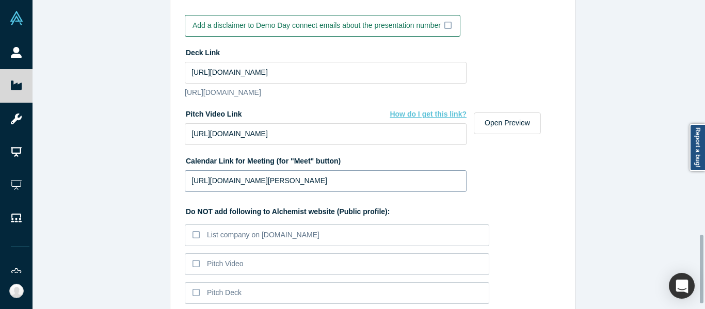
scroll to position [975, 0]
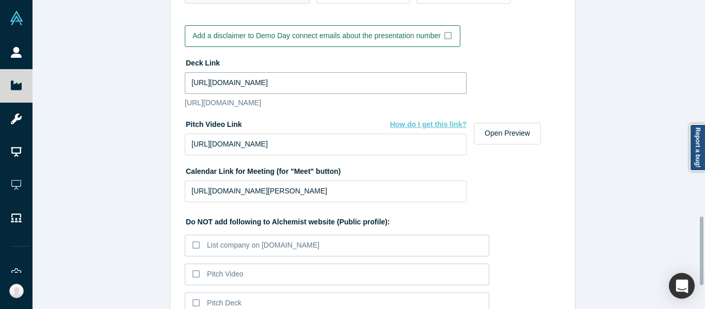
click at [367, 83] on input "[URL][DOMAIN_NAME]" at bounding box center [326, 83] width 282 height 22
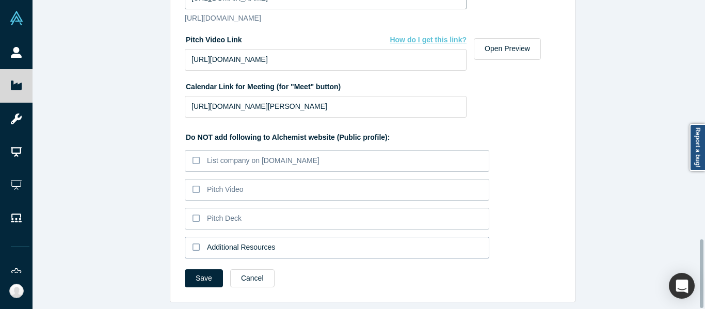
scroll to position [1078, 0]
click at [213, 269] on button "Save" at bounding box center [204, 278] width 38 height 18
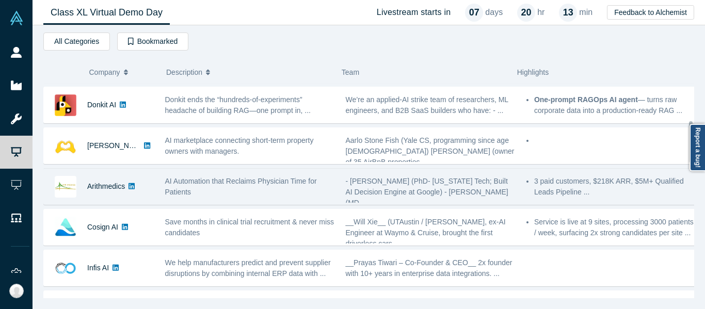
scroll to position [206, 0]
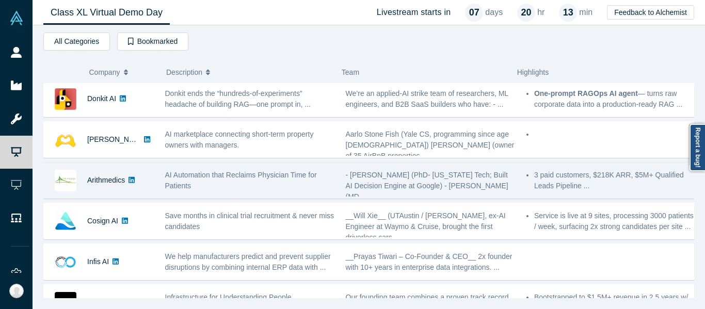
click at [234, 168] on div "AI Automation that Reclaims Physician Time for Patients" at bounding box center [249, 180] width 181 height 33
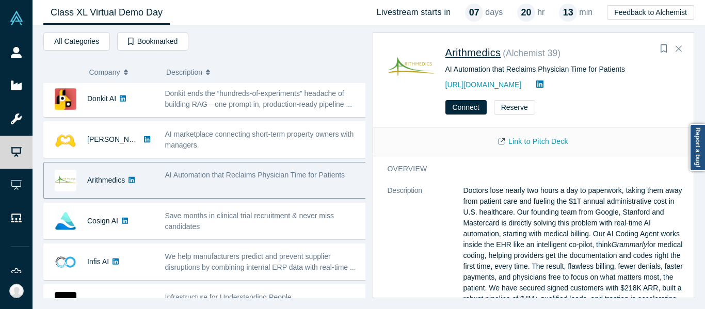
click at [478, 47] on span "Arithmedics" at bounding box center [473, 52] width 56 height 11
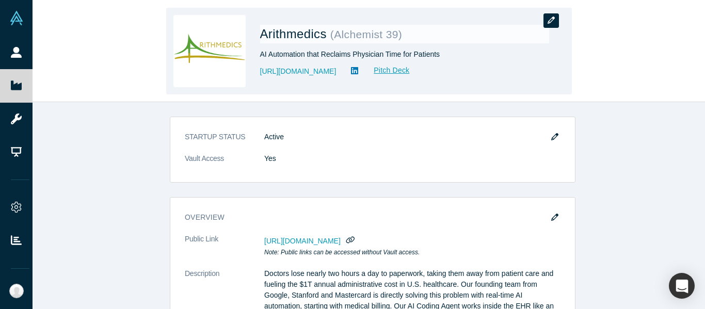
drag, startPoint x: 0, startPoint y: 0, endPoint x: 552, endPoint y: 27, distance: 552.9
click at [559, 21] on div "Arithmedics ( Alchemist 39 ) AI Automation that Reclaims Physician Time for Pat…" at bounding box center [369, 51] width 406 height 87
click at [552, 27] on button "button" at bounding box center [550, 20] width 15 height 14
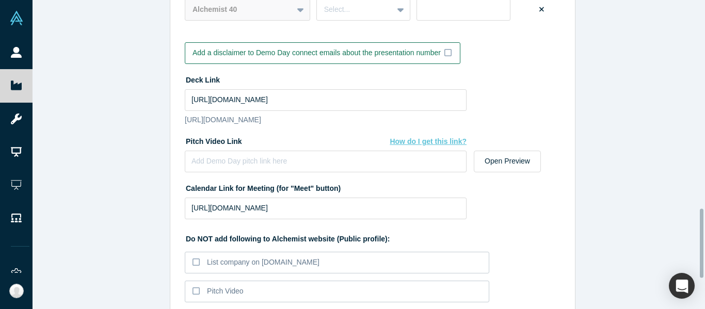
scroll to position [929, 0]
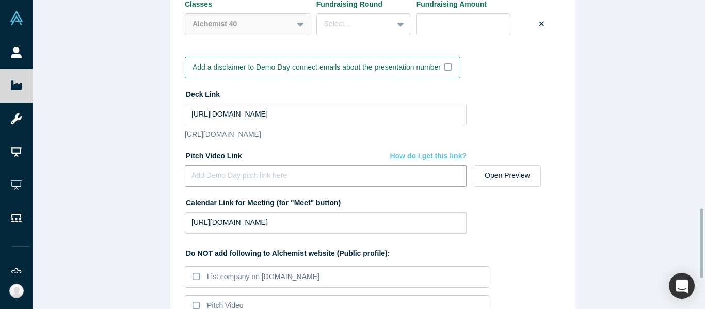
click at [238, 181] on input at bounding box center [326, 176] width 282 height 22
paste input "[URL][DOMAIN_NAME]"
type input "[URL][DOMAIN_NAME]"
click at [303, 116] on input "[URL][DOMAIN_NAME]" at bounding box center [326, 115] width 282 height 22
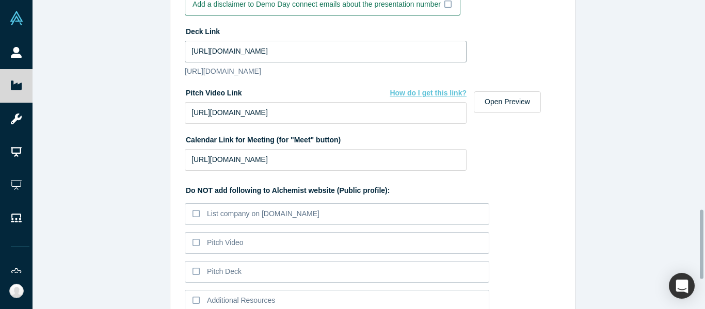
scroll to position [1064, 0]
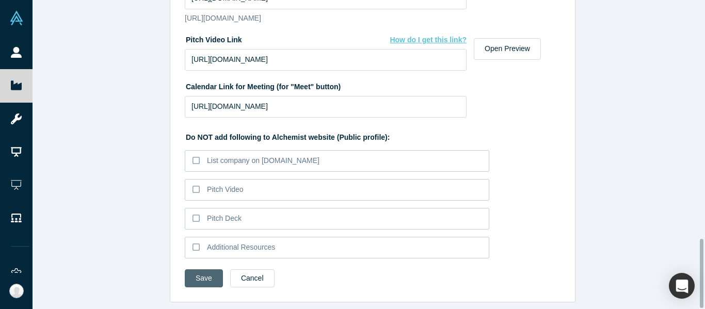
click at [206, 269] on button "Save" at bounding box center [204, 278] width 38 height 18
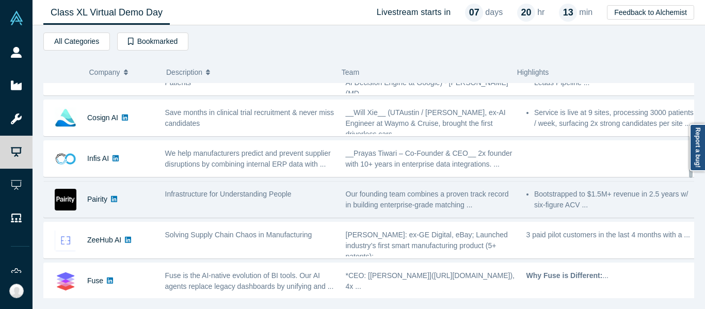
scroll to position [206, 0]
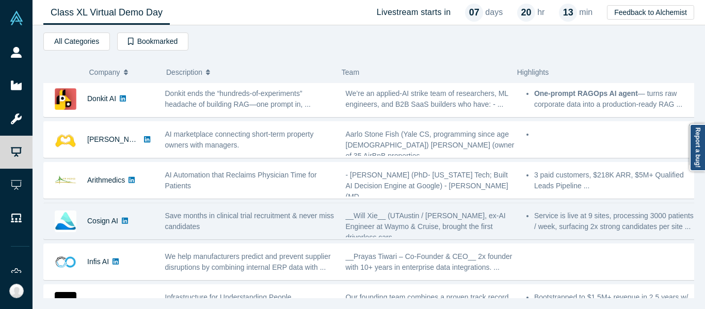
click at [228, 222] on div "Save months in clinical trial recruitment & never miss candidates" at bounding box center [250, 222] width 170 height 22
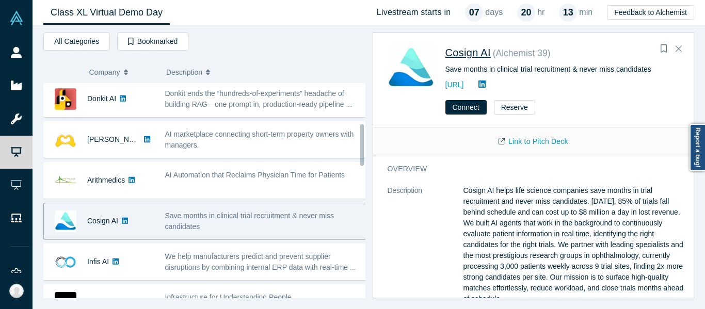
click at [477, 56] on span "Cosign AI" at bounding box center [467, 52] width 45 height 11
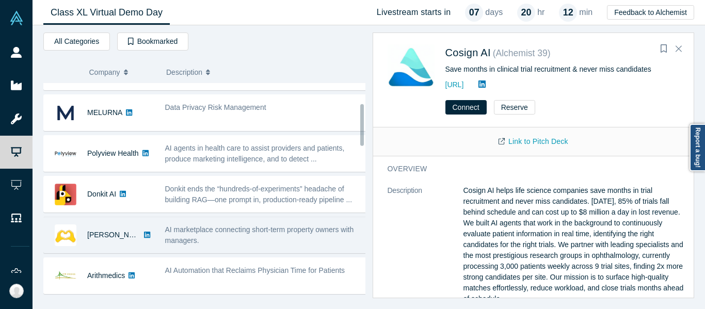
scroll to position [103, 0]
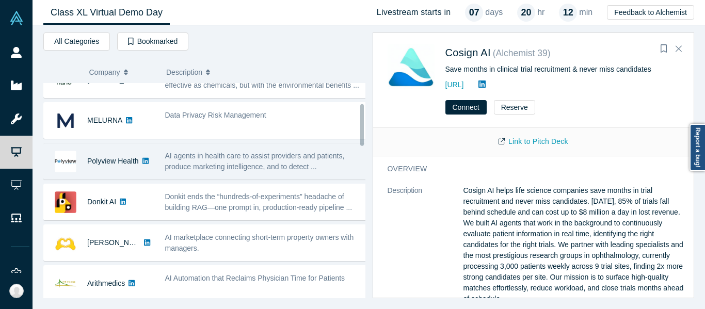
click at [240, 171] on span "AI agents in health care to assist providers and patients, produce marketing in…" at bounding box center [255, 161] width 180 height 19
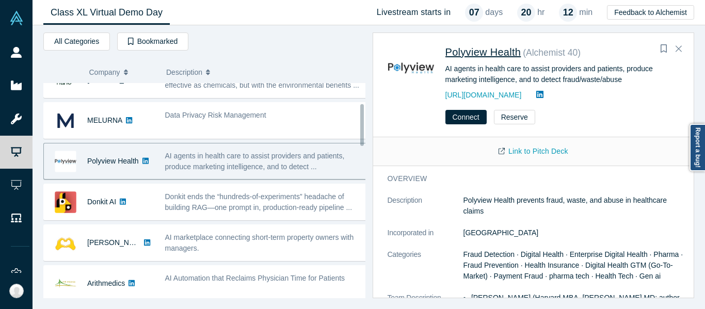
click at [478, 49] on span "Polyview Health" at bounding box center [483, 51] width 76 height 11
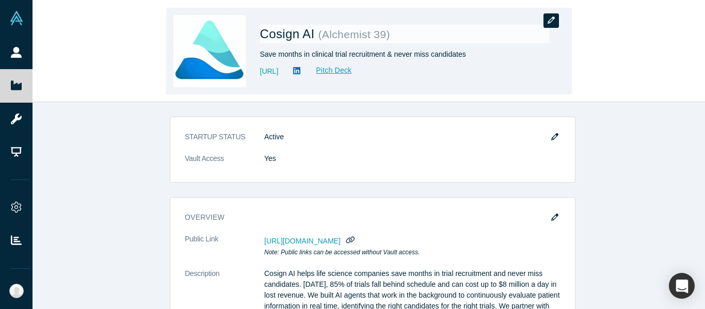
click at [548, 22] on icon "button" at bounding box center [551, 20] width 7 height 7
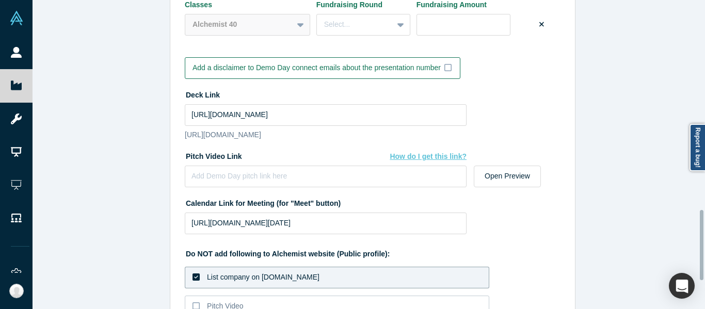
scroll to position [929, 0]
click at [344, 176] on input at bounding box center [326, 176] width 282 height 22
paste input "[URL][DOMAIN_NAME]"
type input "[URL][DOMAIN_NAME]"
click at [285, 113] on input "[URL][DOMAIN_NAME]" at bounding box center [326, 115] width 282 height 22
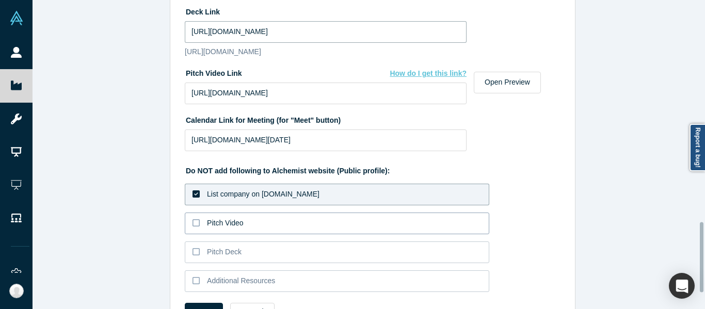
scroll to position [1032, 0]
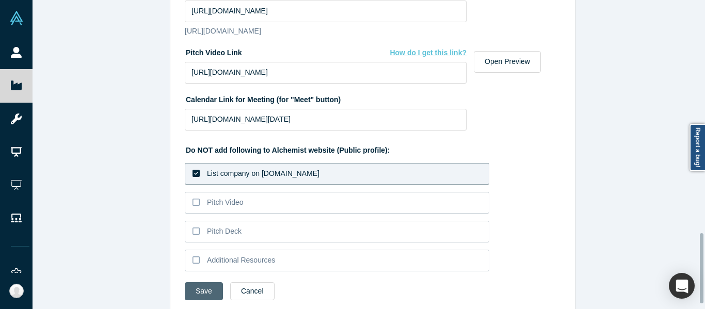
click at [199, 289] on button "Save" at bounding box center [204, 291] width 38 height 18
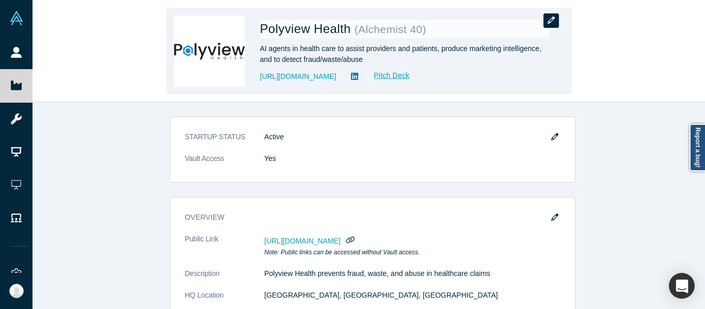
click at [551, 15] on button "button" at bounding box center [550, 20] width 15 height 14
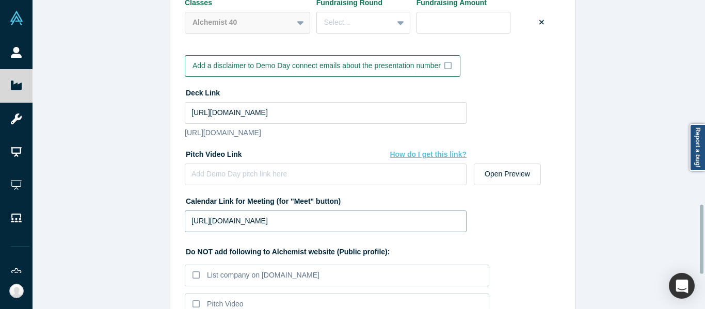
scroll to position [981, 0]
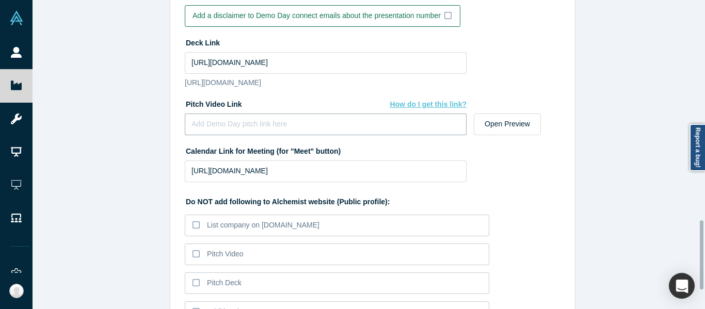
click at [265, 134] on input at bounding box center [326, 125] width 282 height 22
paste input "[URL][DOMAIN_NAME]"
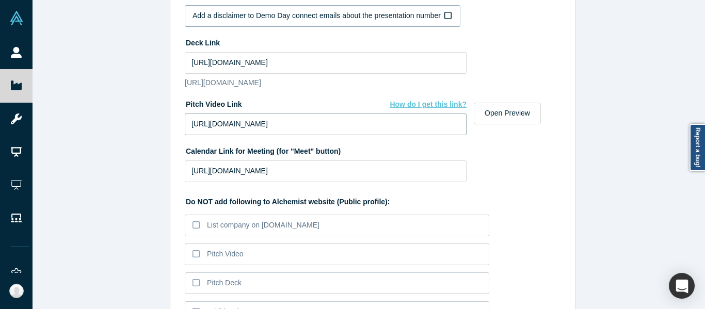
type input "[URL][DOMAIN_NAME]"
click at [308, 62] on input "[URL][DOMAIN_NAME]" at bounding box center [326, 63] width 282 height 22
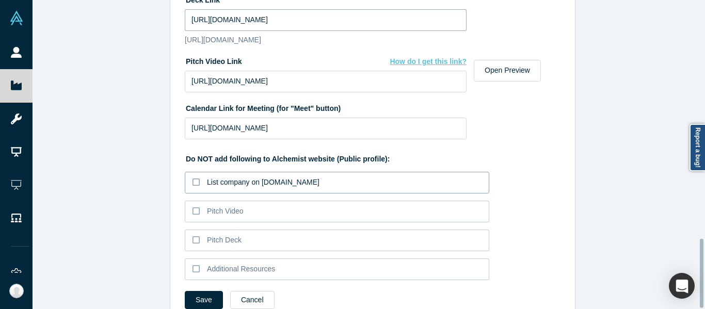
scroll to position [1064, 0]
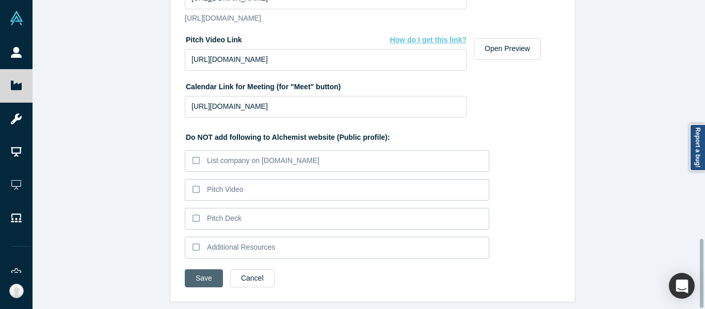
click at [192, 269] on button "Save" at bounding box center [204, 278] width 38 height 18
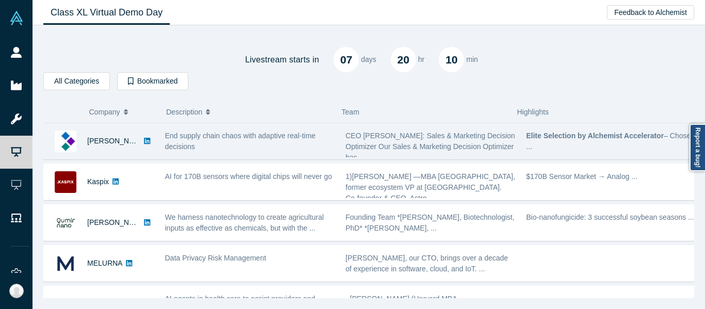
click at [329, 152] on div "End supply chain chaos with adaptive real-time decisions" at bounding box center [250, 142] width 170 height 22
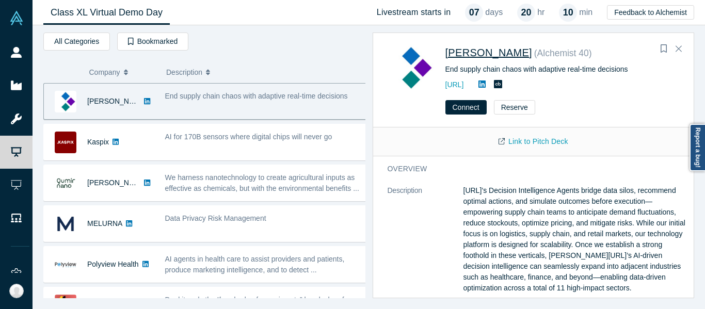
click at [471, 55] on span "[PERSON_NAME]" at bounding box center [488, 52] width 87 height 11
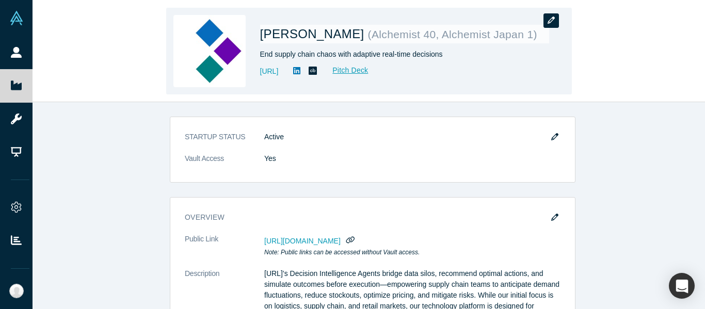
click at [552, 21] on icon "button" at bounding box center [551, 20] width 7 height 7
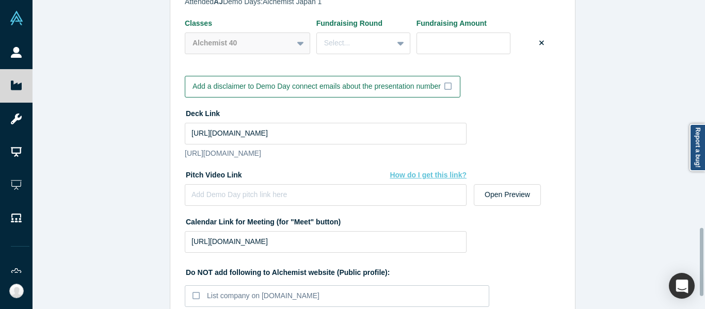
scroll to position [1032, 0]
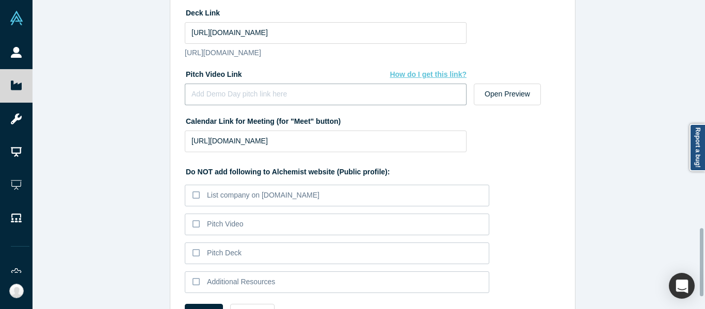
click at [297, 104] on input at bounding box center [326, 95] width 282 height 22
paste input "[URL][DOMAIN_NAME]"
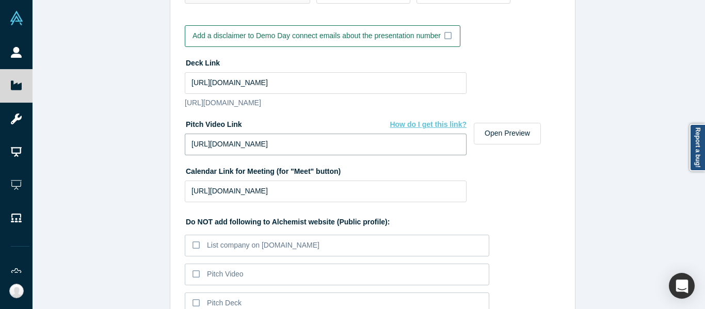
type input "[URL][DOMAIN_NAME]"
click at [322, 79] on input "[URL][DOMAIN_NAME]" at bounding box center [326, 83] width 282 height 22
paste input "[DOMAIN_NAME][URL]"
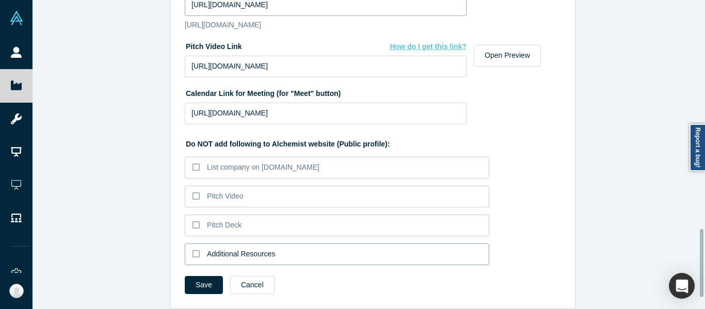
scroll to position [1085, 0]
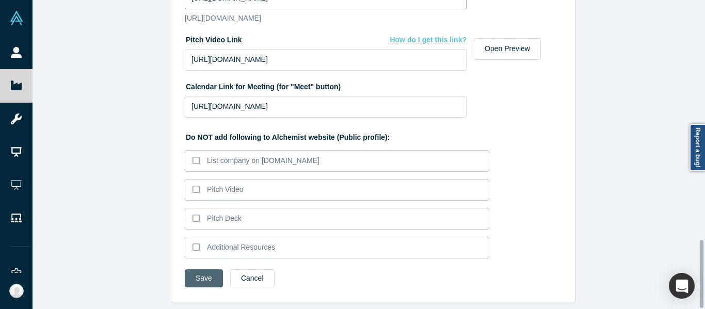
type input "[URL][DOMAIN_NAME]"
click at [204, 269] on button "Save" at bounding box center [204, 278] width 38 height 18
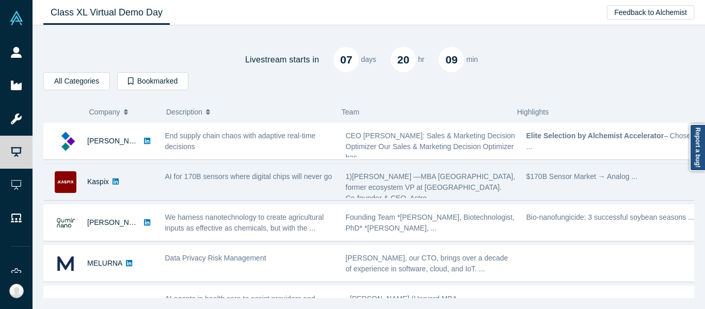
click at [304, 147] on div "End supply chain chaos with adaptive real-time decisions" at bounding box center [250, 142] width 170 height 22
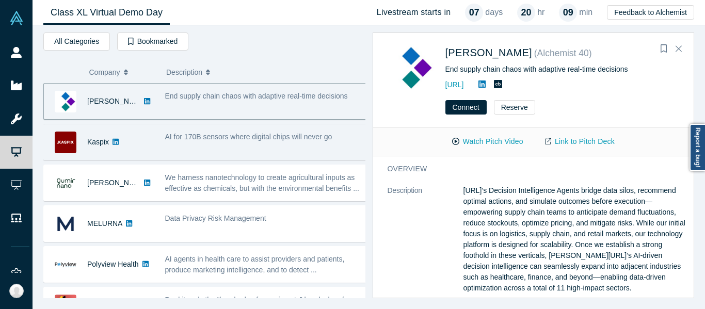
click at [220, 144] on div "AI for 170B sensors where digital chips will never go" at bounding box center [265, 142] width 213 height 33
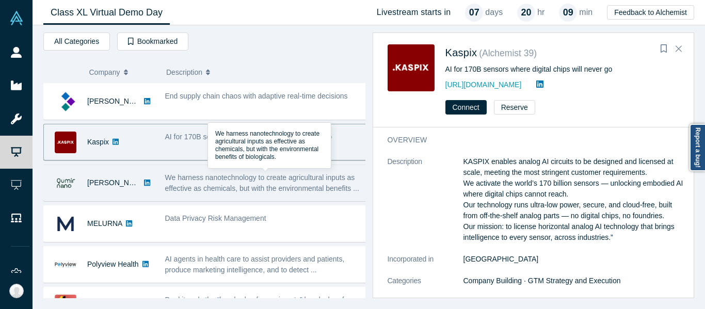
click at [227, 184] on span "We harness nanotechnology to create agricultural inputs as effective as chemica…" at bounding box center [262, 182] width 194 height 19
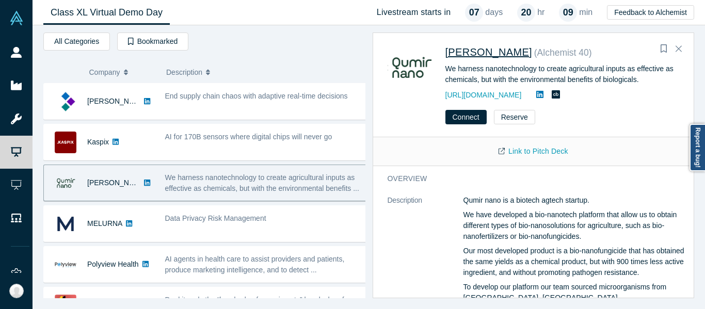
click at [470, 49] on span "[PERSON_NAME]" at bounding box center [488, 51] width 87 height 11
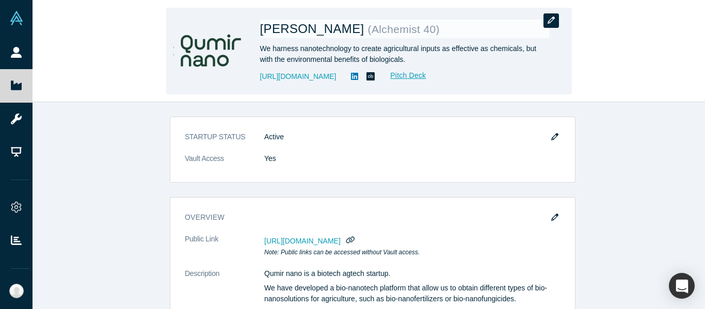
click at [551, 22] on icon "button" at bounding box center [551, 20] width 7 height 7
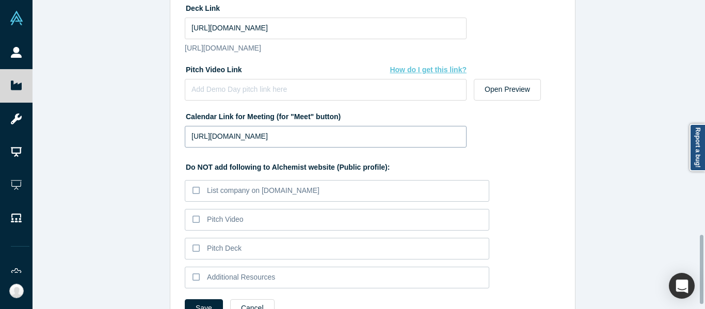
scroll to position [1012, 0]
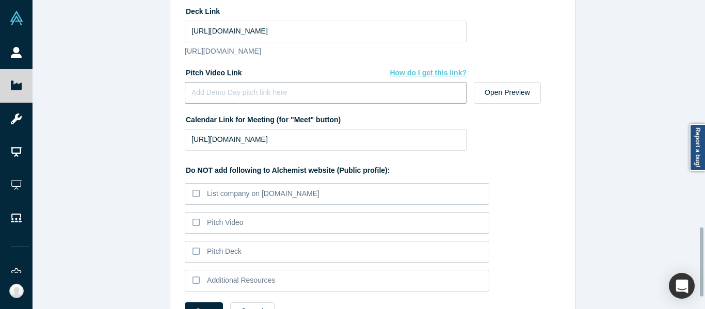
click at [290, 103] on input at bounding box center [326, 93] width 282 height 22
paste input "[URL][DOMAIN_NAME]"
type input "[URL][DOMAIN_NAME]"
click at [349, 26] on input "https://drive.google.com/file/d/1XAdp3UZfmuoAn_1zasYjdz64VkVairJv/view?usp=shar…" at bounding box center [326, 32] width 282 height 22
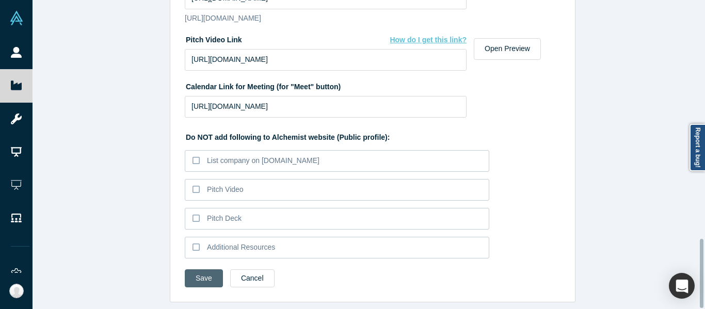
click at [202, 269] on button "Save" at bounding box center [204, 278] width 38 height 18
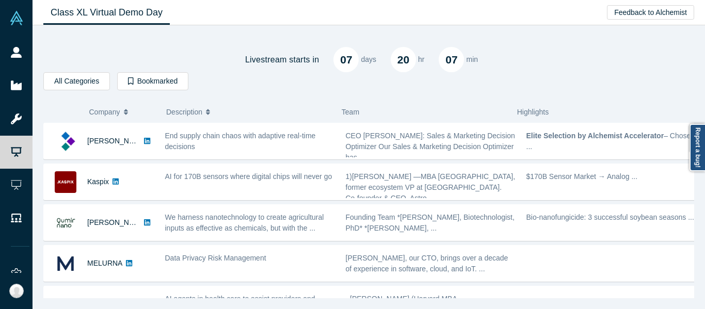
scroll to position [52, 0]
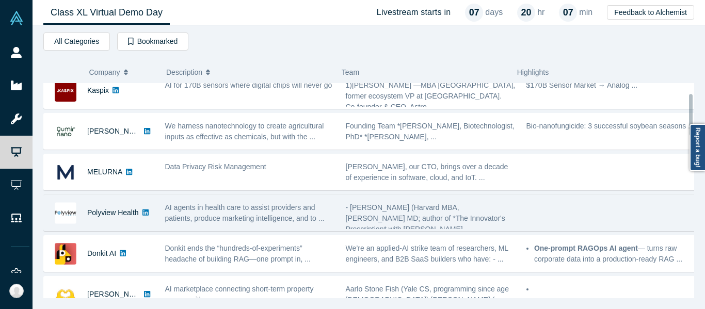
click at [231, 207] on span "AI agents in health care to assist providers and patients, produce marketing in…" at bounding box center [244, 212] width 159 height 19
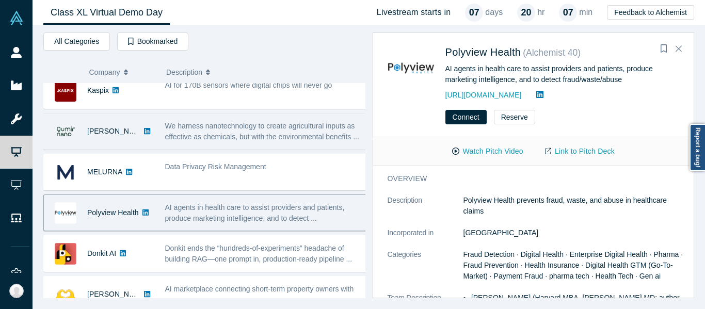
click at [235, 136] on span "We harness nanotechnology to create agricultural inputs as effective as chemica…" at bounding box center [262, 131] width 194 height 19
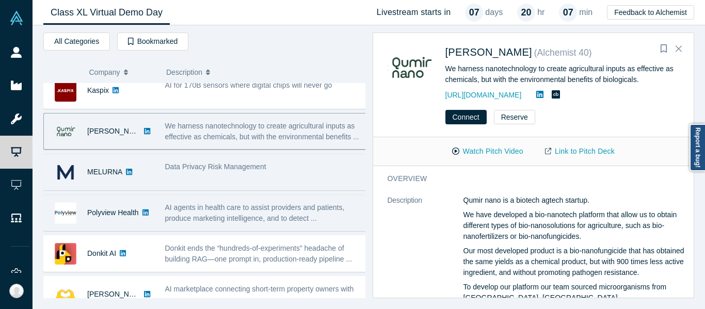
click at [250, 170] on span "Data Privacy Risk Management" at bounding box center [215, 167] width 101 height 8
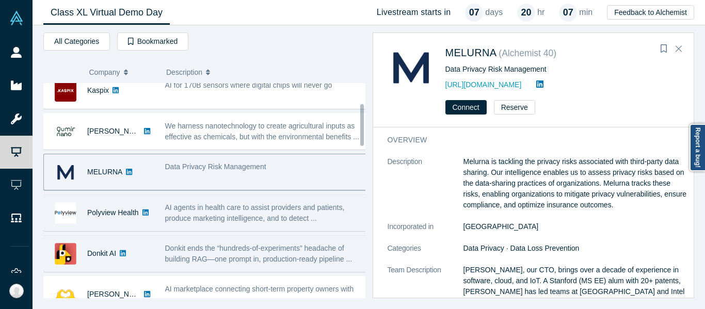
scroll to position [103, 0]
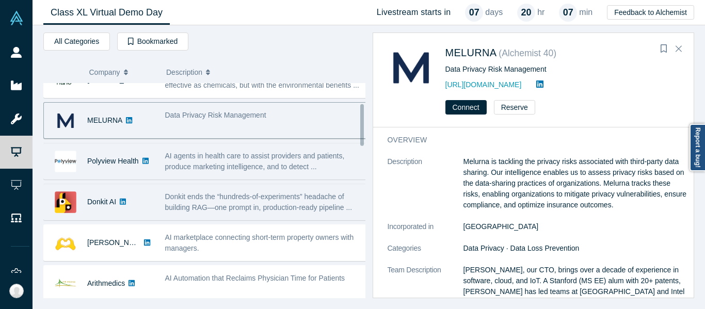
click at [237, 205] on span "Donkit ends the “hundreds-of-experiments” headache of building RAG—one prompt i…" at bounding box center [258, 201] width 187 height 19
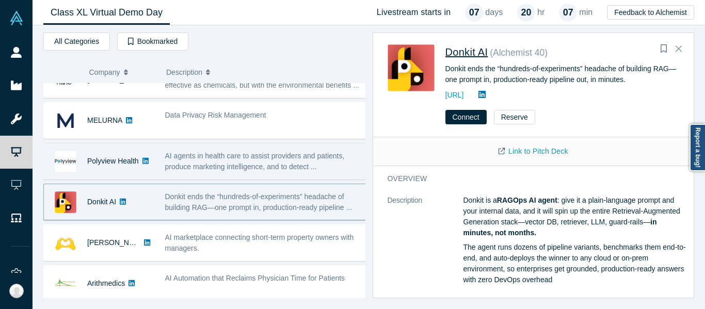
click at [474, 53] on span "Donkit AI" at bounding box center [466, 51] width 43 height 11
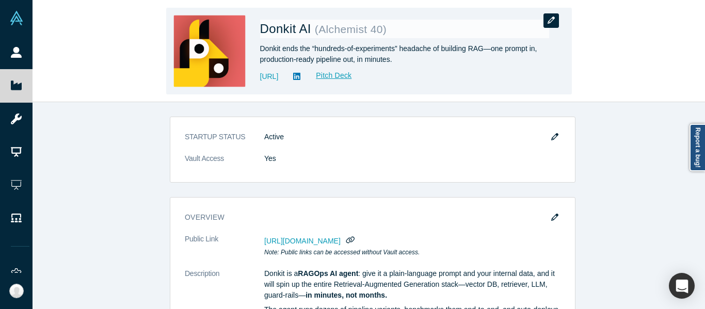
click at [554, 22] on icon "button" at bounding box center [551, 20] width 7 height 7
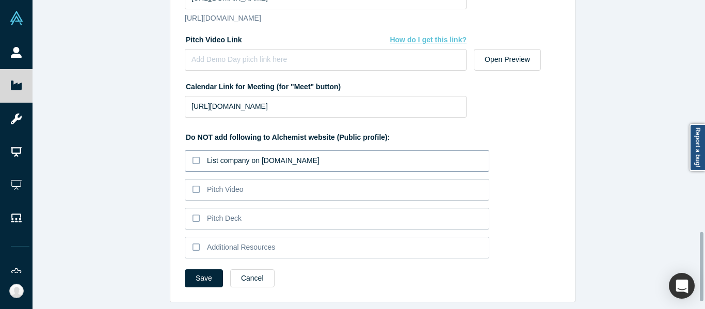
scroll to position [1064, 0]
click at [264, 57] on input at bounding box center [326, 60] width 282 height 22
paste input "[URL][DOMAIN_NAME]"
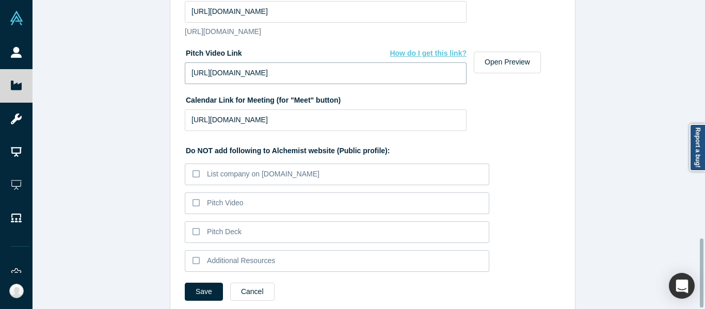
scroll to position [960, 0]
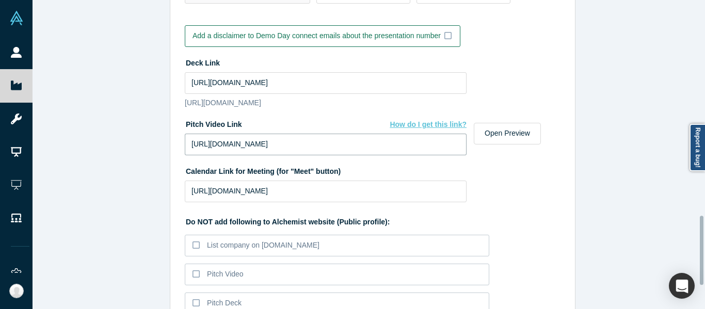
type input "[URL][DOMAIN_NAME]"
click at [324, 84] on input "[URL][DOMAIN_NAME]" at bounding box center [326, 83] width 282 height 22
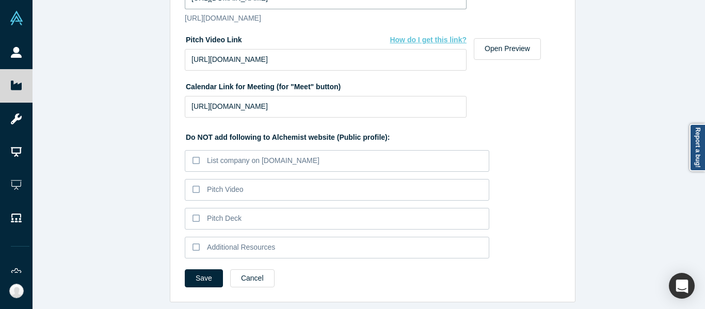
scroll to position [0, 0]
click at [362, 99] on input "[URL][DOMAIN_NAME]" at bounding box center [326, 107] width 282 height 22
click at [206, 269] on button "Save" at bounding box center [204, 278] width 38 height 18
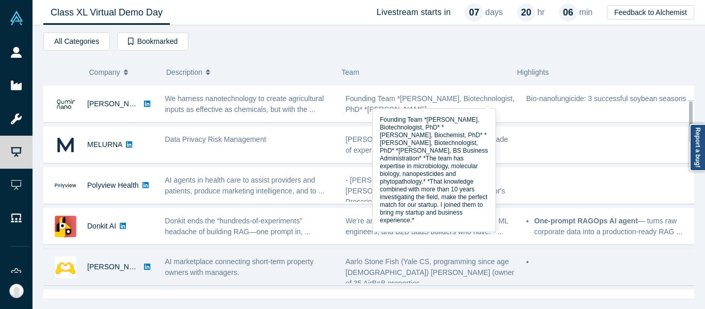
scroll to position [103, 0]
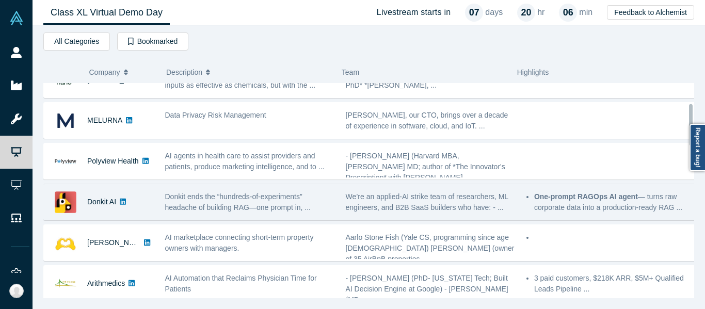
click at [259, 207] on span "Donkit ends the “hundreds-of-experiments” headache of building RAG—one prompt i…" at bounding box center [238, 201] width 146 height 19
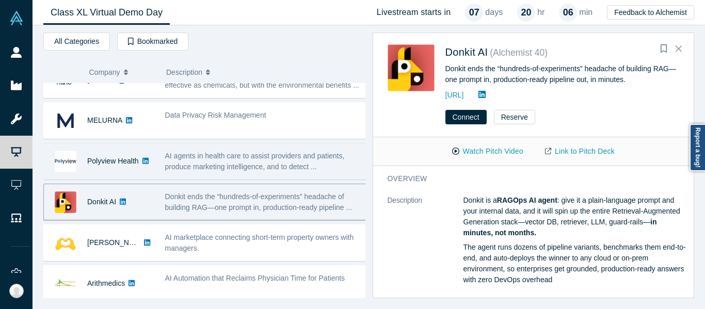
click at [205, 162] on span "AI agents in health care to assist providers and patients, produce marketing in…" at bounding box center [255, 161] width 180 height 19
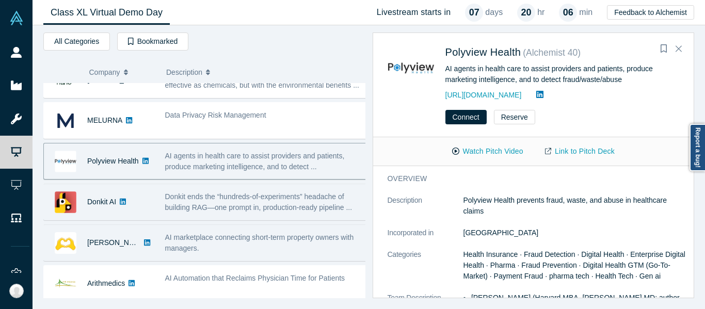
click at [253, 238] on span "AI marketplace connecting short-term property owners with managers." at bounding box center [259, 242] width 189 height 19
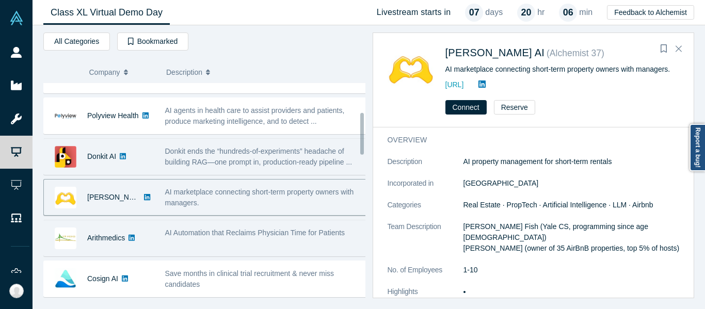
scroll to position [155, 0]
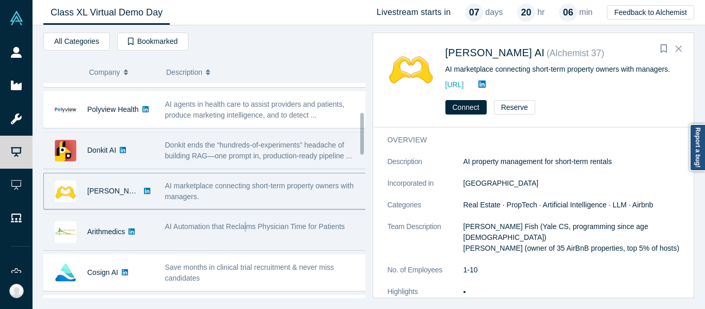
click at [244, 238] on div "AI Automation that Reclaims Physician Time for Patients" at bounding box center [265, 232] width 213 height 33
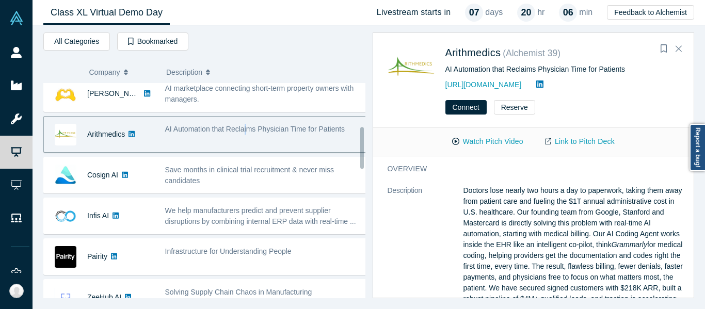
scroll to position [258, 0]
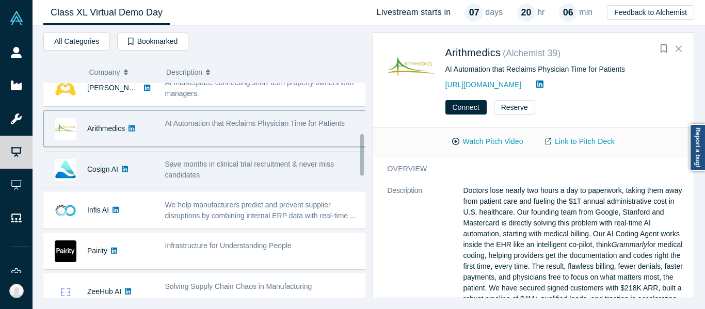
click at [236, 174] on div "Save months in clinical trial recruitment & never miss candidates" at bounding box center [266, 170] width 202 height 22
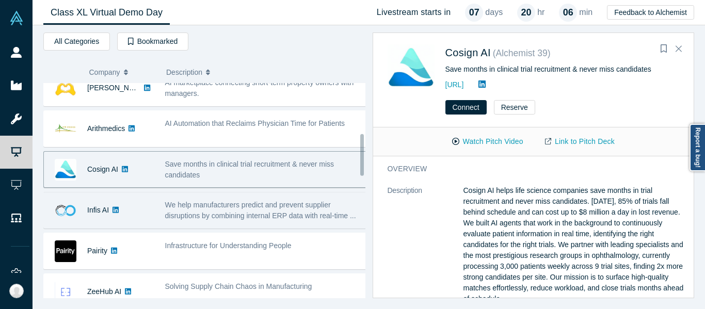
click at [260, 213] on span "We help manufacturers predict and prevent supplier disruptions by combining int…" at bounding box center [260, 210] width 191 height 19
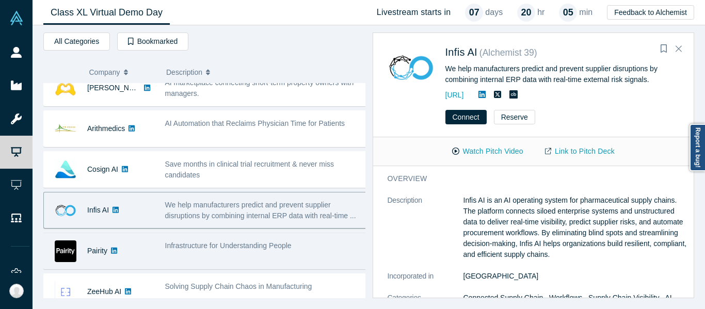
click at [232, 250] on span "Infrastructure for Understanding People" at bounding box center [228, 246] width 126 height 8
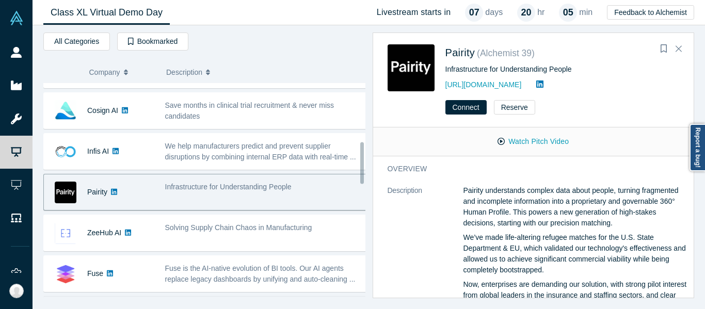
scroll to position [361, 0]
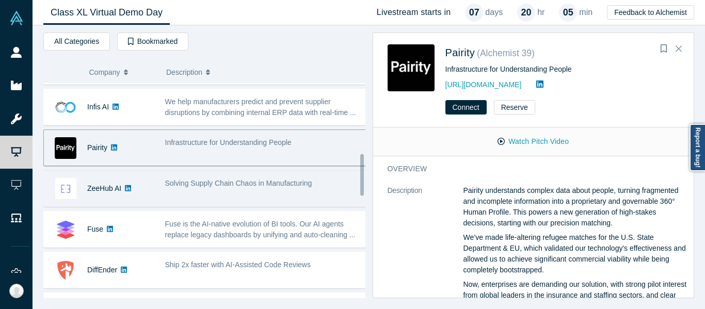
click at [210, 172] on div "ZeeHub AI Solving Supply Chain Chaos in Manufacturing [PERSON_NAME]: ex‑GE Digi…" at bounding box center [208, 188] width 330 height 37
click at [212, 194] on div "Solving Supply Chain Chaos in Manufacturing" at bounding box center [265, 188] width 213 height 33
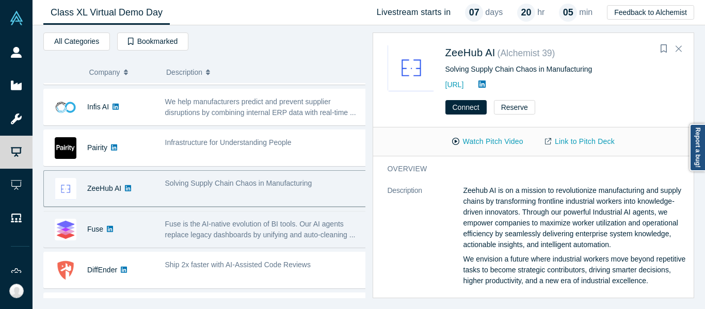
click at [210, 220] on span "Fuse is the AI-native evolution of BI tools. Our AI agents replace legacy dashb…" at bounding box center [260, 229] width 190 height 19
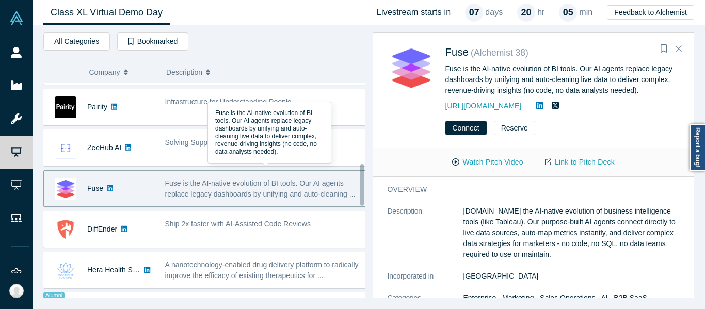
scroll to position [413, 0]
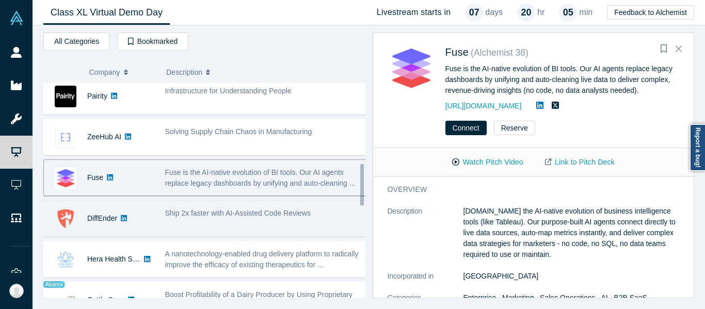
click at [214, 221] on div "Ship 2x faster with AI-Assisted Code Reviews" at bounding box center [265, 218] width 213 height 33
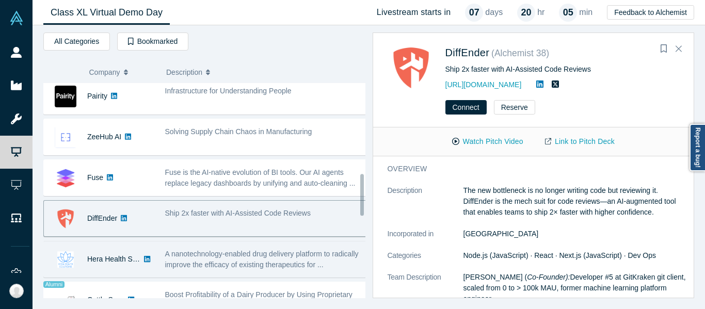
scroll to position [464, 0]
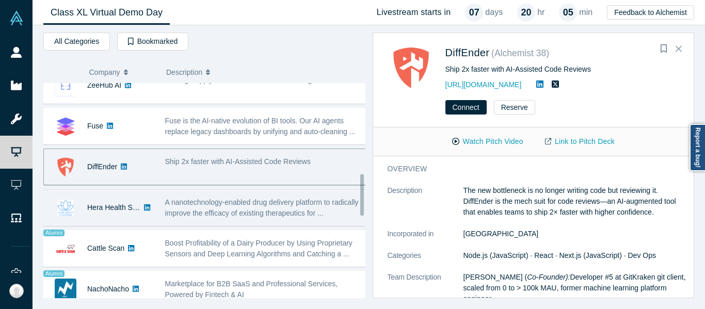
click at [229, 212] on span "A nanotechnology-enabled drug delivery platform to radically improve the effica…" at bounding box center [262, 207] width 194 height 19
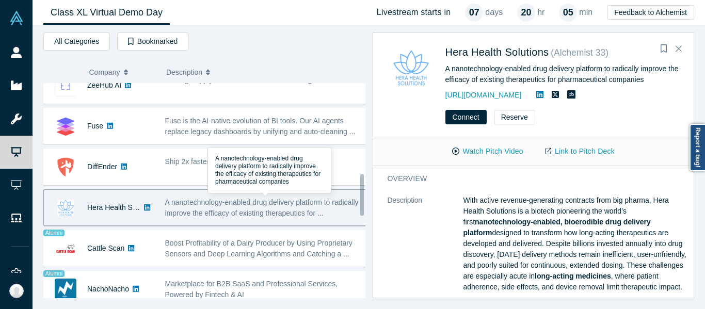
scroll to position [516, 0]
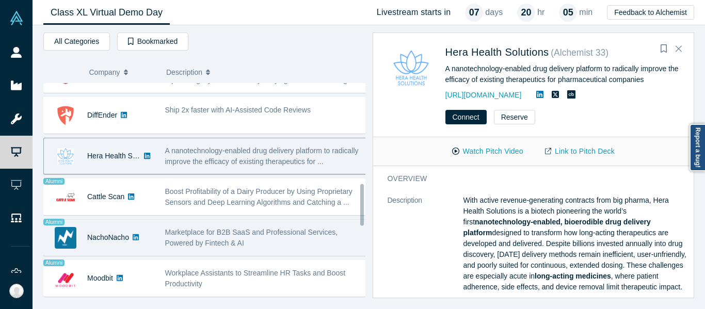
click at [211, 231] on span "Marketplace for B2B SaaS and Professional Services, Powered by Fintech & AI" at bounding box center [251, 237] width 173 height 19
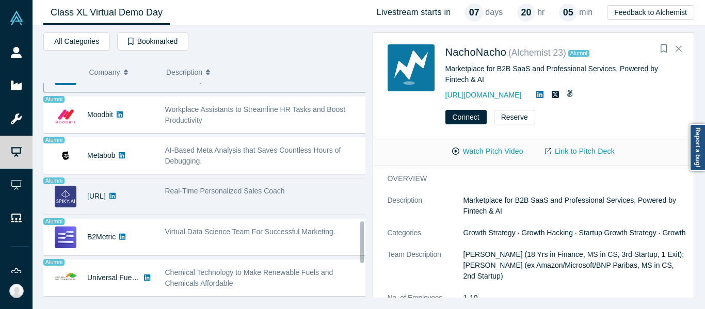
scroll to position [722, 0]
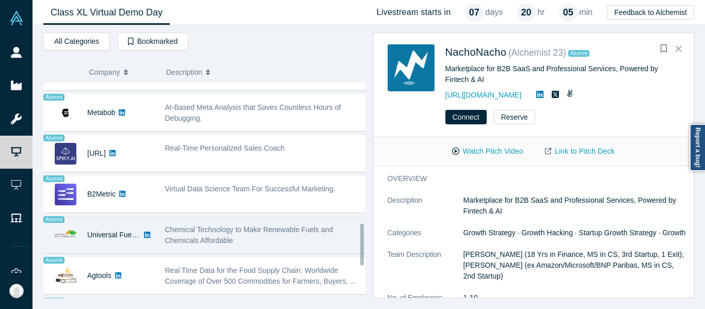
click at [216, 239] on span "Chemical Technology to Make Renewable Fuels and Chemicals Affordable" at bounding box center [249, 235] width 168 height 19
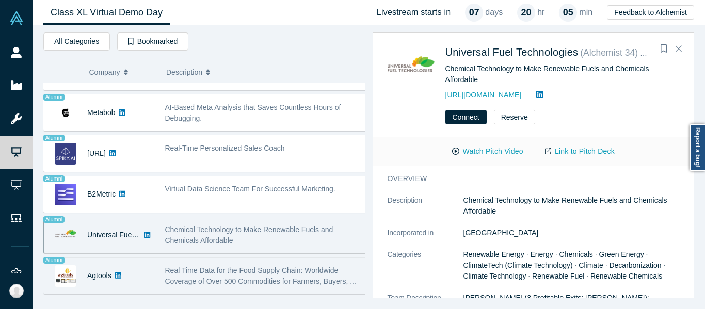
click at [216, 263] on div "Real Time Data for the Food Supply Chain: Worldwide Coverage of Over 500 Commod…" at bounding box center [265, 276] width 213 height 33
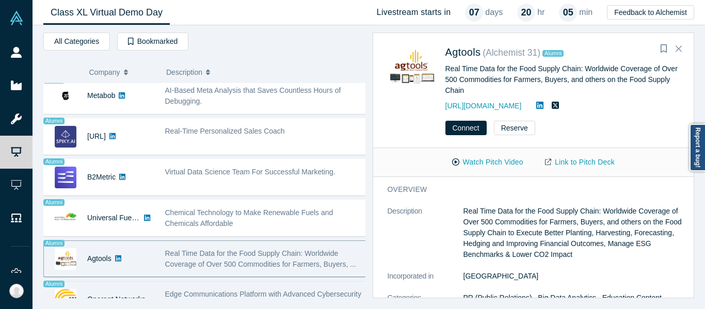
scroll to position [774, 0]
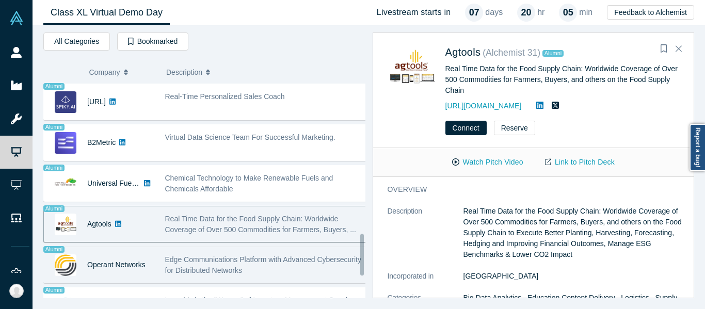
click at [228, 254] on div "Edge Communications Platform with Advanced Cybersecurity for Distributed Networ…" at bounding box center [266, 265] width 202 height 22
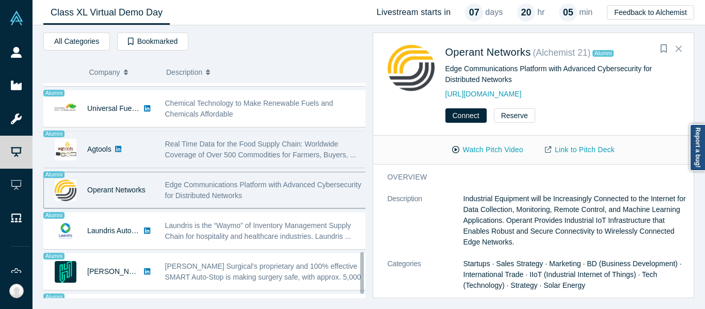
scroll to position [877, 0]
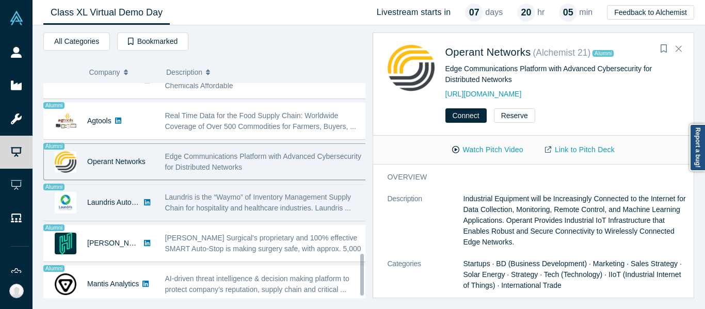
click at [221, 206] on span "Laundris is the “Waymo” of Inventory Management Supply Chain for hospitality an…" at bounding box center [258, 202] width 186 height 19
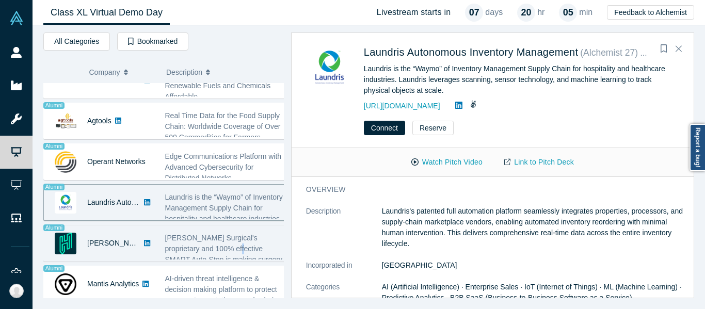
click at [215, 245] on span "Hubly Surgical's proprietary and 100% effective SMART Auto-Stop is making surge…" at bounding box center [223, 254] width 117 height 41
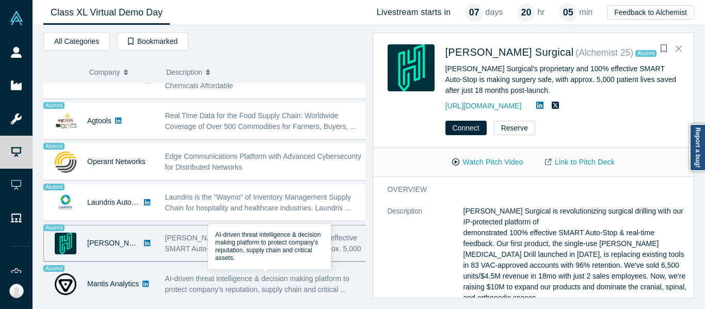
click at [210, 282] on span "AI-driven threat intelligence & decision making platform to protect company’s r…" at bounding box center [257, 284] width 184 height 19
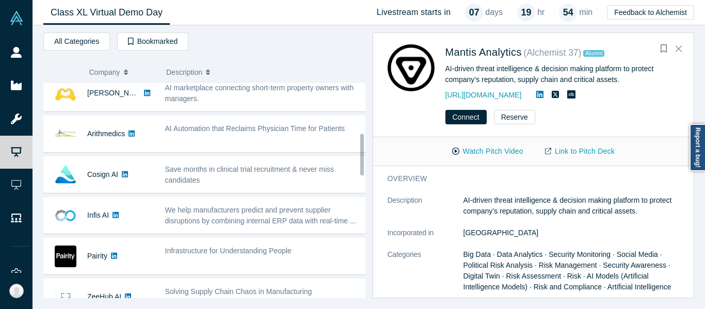
scroll to position [258, 0]
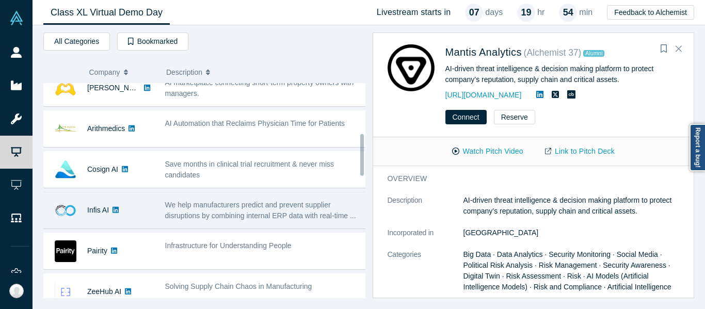
click at [243, 195] on div "We help manufacturers predict and prevent supplier disruptions by combining int…" at bounding box center [265, 210] width 213 height 33
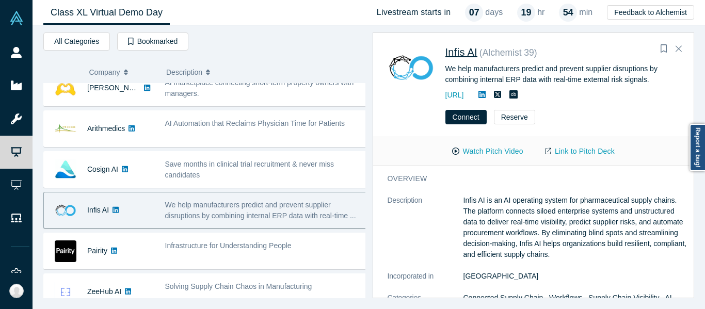
click at [471, 53] on span "Infis AI" at bounding box center [461, 51] width 32 height 11
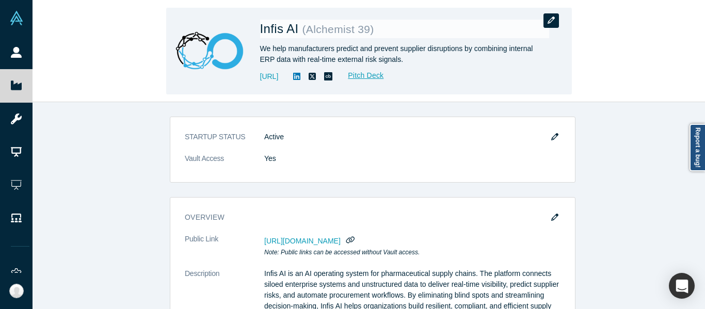
click at [556, 22] on button "button" at bounding box center [550, 20] width 15 height 14
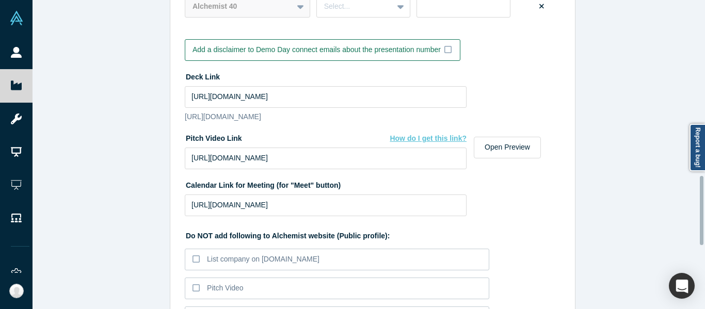
scroll to position [1032, 0]
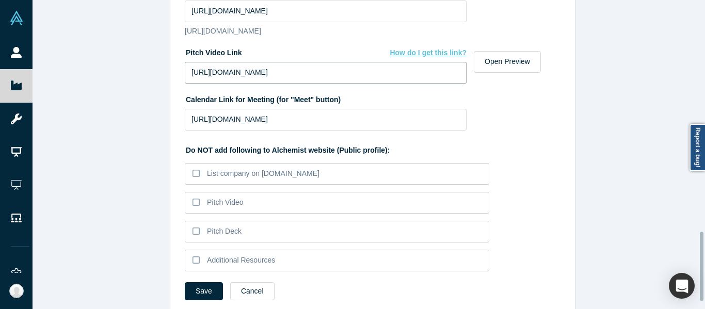
click at [389, 82] on input "[URL][DOMAIN_NAME]" at bounding box center [326, 73] width 282 height 22
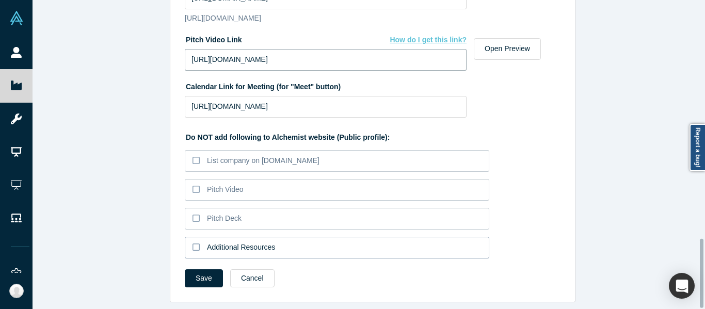
scroll to position [1064, 0]
click at [205, 269] on button "Save" at bounding box center [204, 278] width 38 height 18
